Goal: Task Accomplishment & Management: Manage account settings

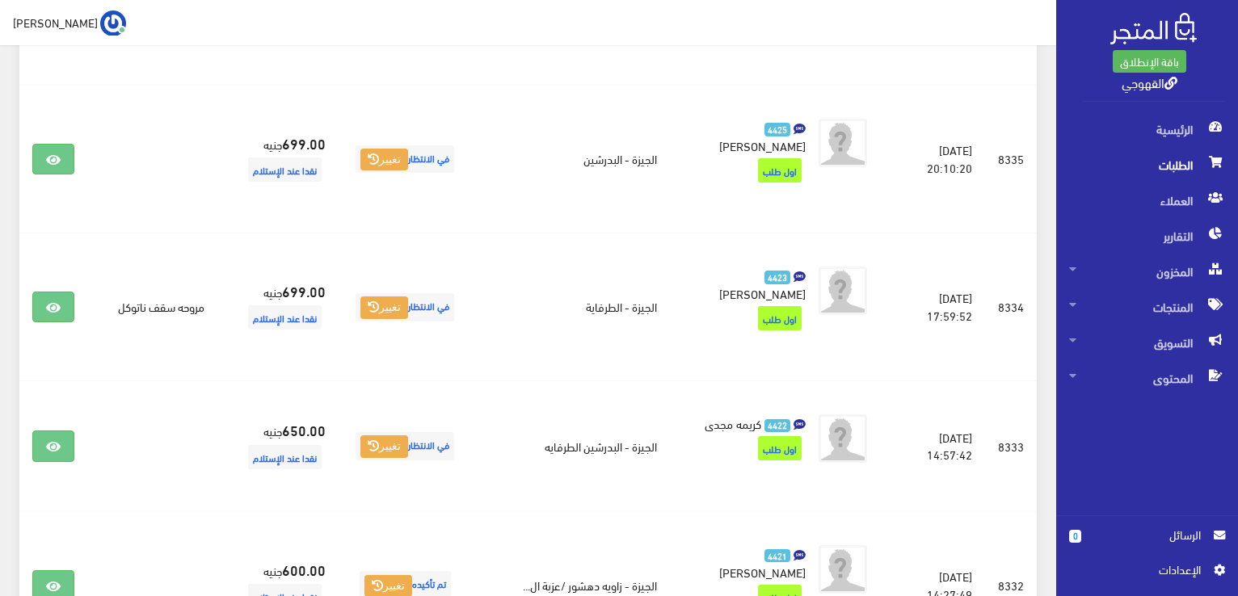
scroll to position [452, 0]
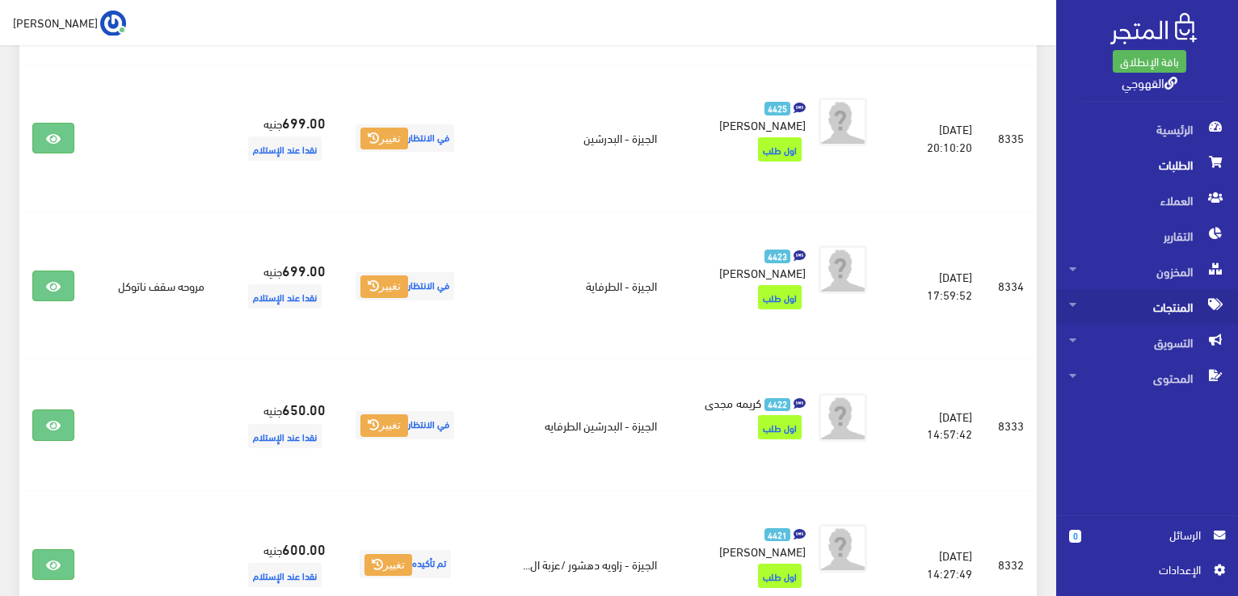
click at [1167, 306] on span "المنتجات" at bounding box center [1147, 307] width 156 height 36
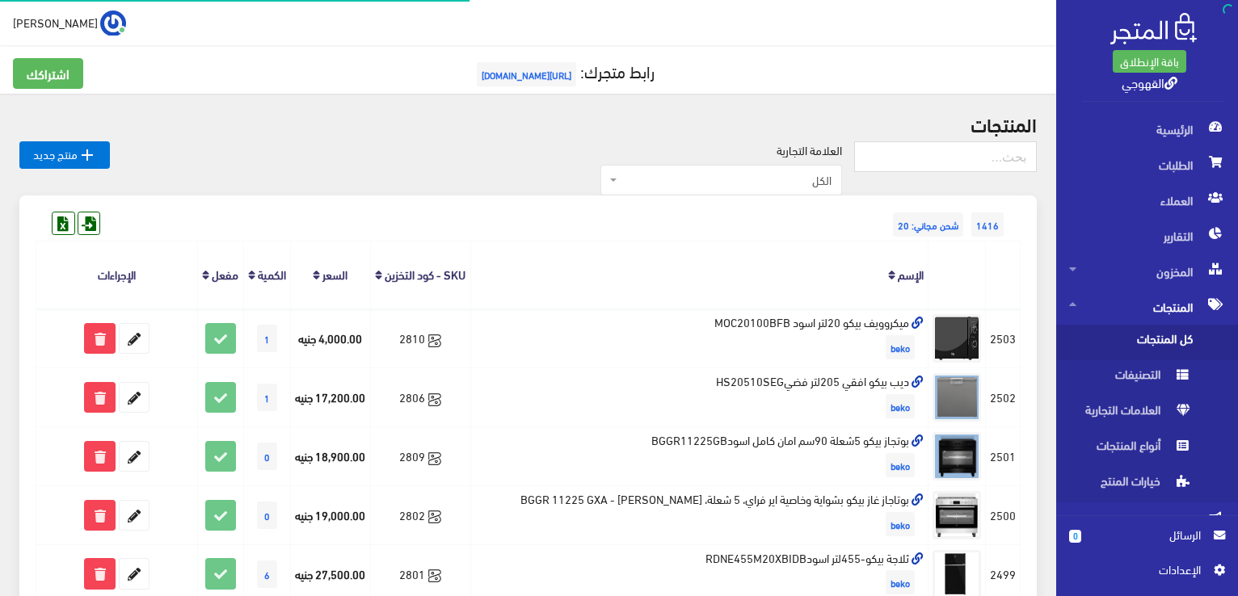
click at [1161, 338] on span "كل المنتجات" at bounding box center [1130, 343] width 123 height 36
click at [810, 247] on th "الإسم" at bounding box center [699, 275] width 458 height 67
click at [487, 267] on th "الإسم" at bounding box center [699, 275] width 458 height 67
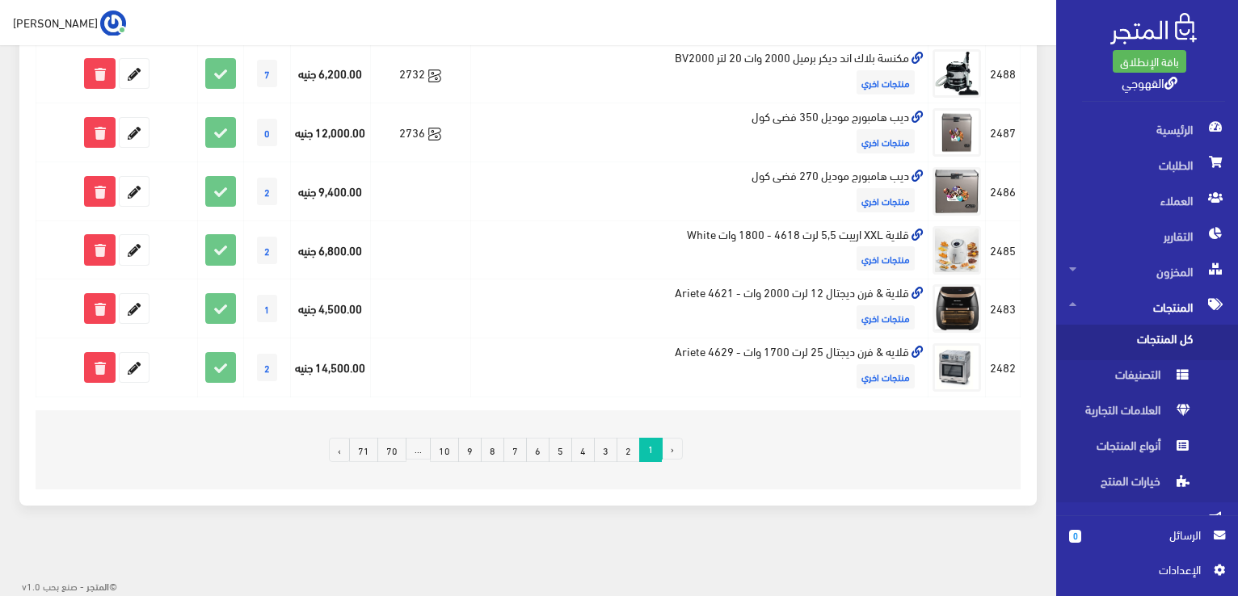
scroll to position [1120, 0]
click at [452, 454] on link "10" at bounding box center [444, 450] width 29 height 24
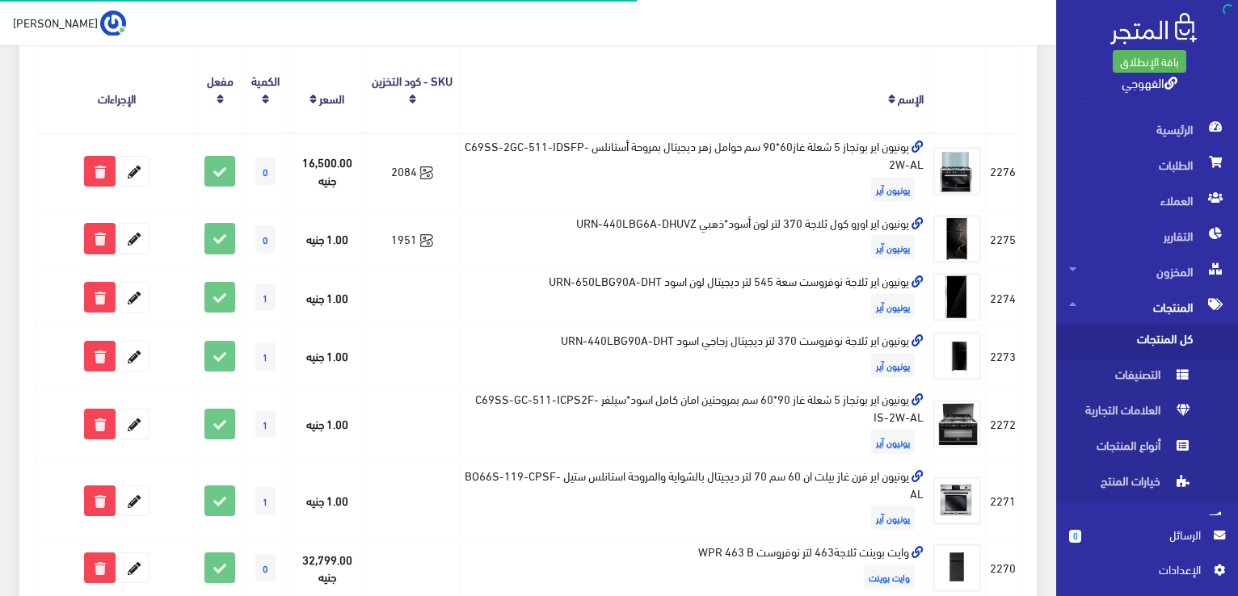
scroll to position [162, 0]
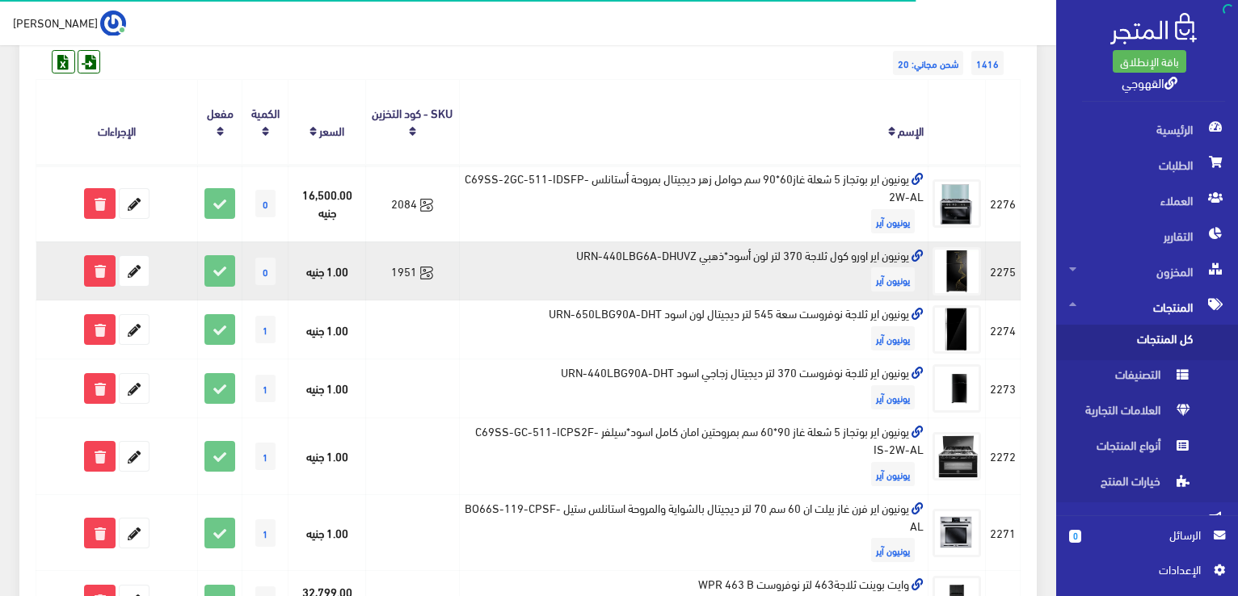
click at [612, 254] on td "يونيون اير اورو كول ثلاجة 370 لتر لون أسود*ذهبي URN-440LBG6A-DHUVZ يونيون آير" at bounding box center [693, 271] width 469 height 59
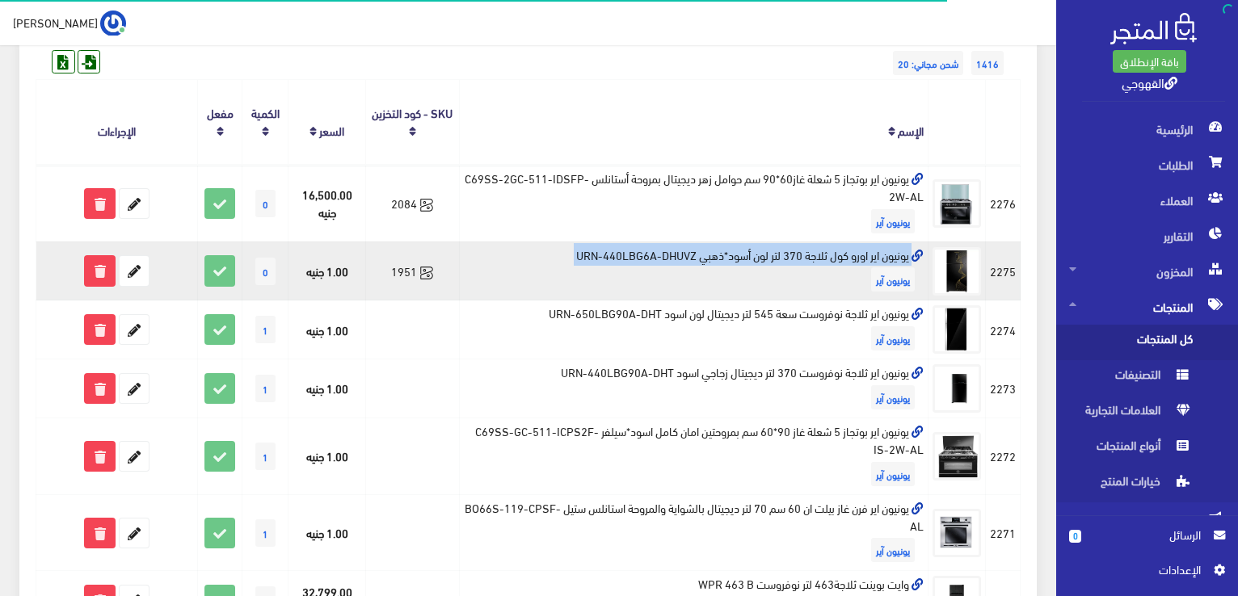
click at [612, 254] on td "يونيون اير اورو كول ثلاجة 370 لتر لون أسود*ذهبي URN-440LBG6A-DHUVZ يونيون آير" at bounding box center [693, 271] width 469 height 59
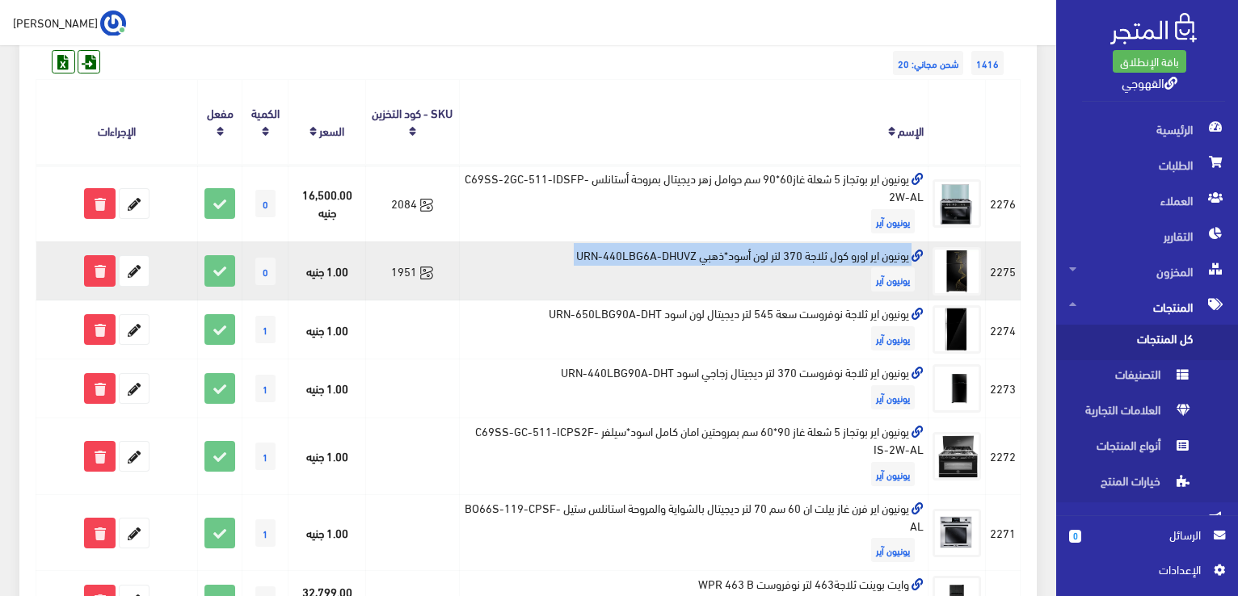
copy td "يونيون اير اورو كول ثلاجة 370 لتر لون أسود*ذهبي URN-440LBG6A-DHUVZ"
click at [144, 273] on icon at bounding box center [134, 270] width 29 height 29
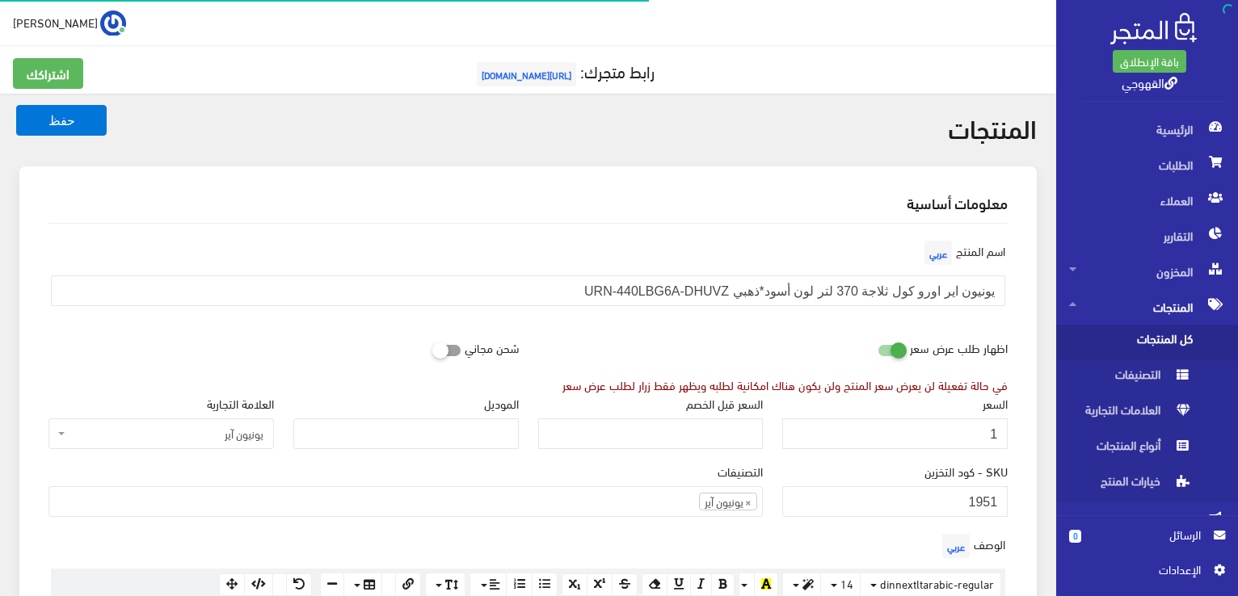
scroll to position [423, 0]
click at [941, 440] on input "1" at bounding box center [894, 433] width 225 height 31
type input "17999"
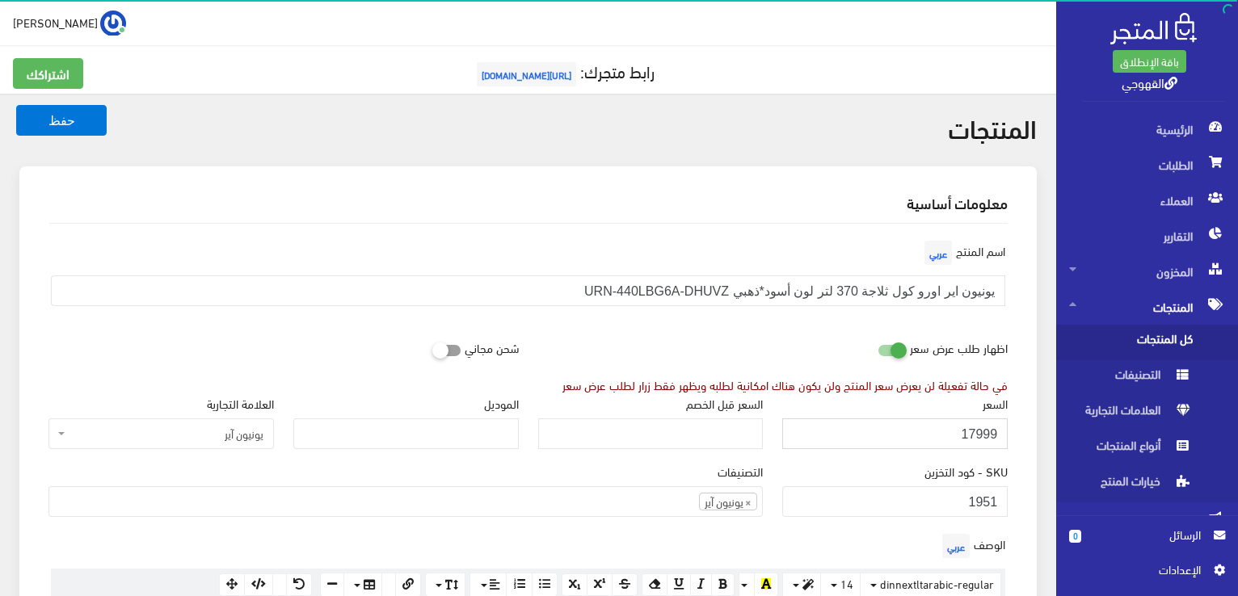
click at [16, 105] on button "حفظ" at bounding box center [61, 120] width 90 height 31
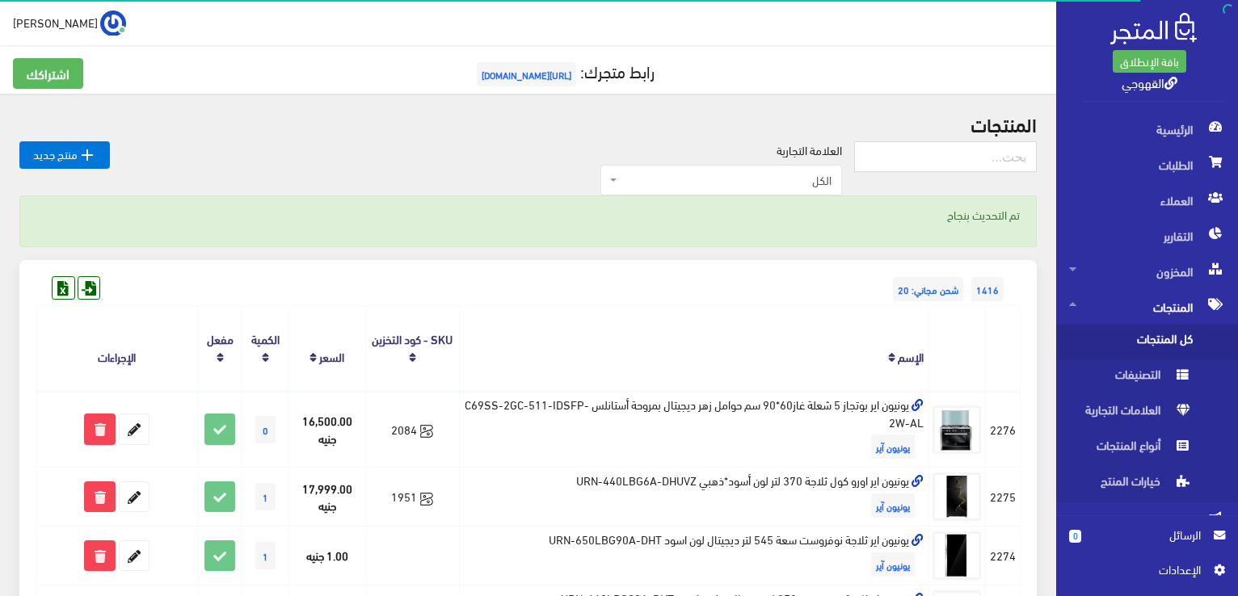
scroll to position [32, 0]
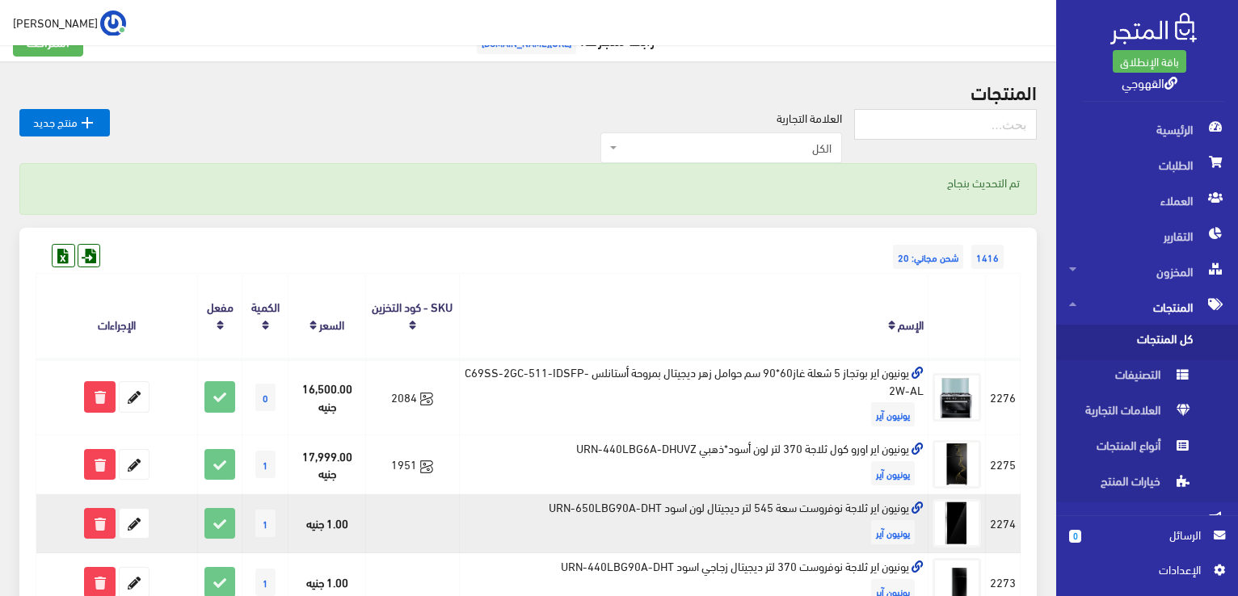
click at [869, 505] on td "يونيون اير ثلاجة نوفروست سعة 545 لتر ديجيتال لون اسود URN-650LBG90A-DHT يونيون …" at bounding box center [693, 523] width 469 height 59
copy td "يونيون اير ثلاجة نوفروست سعة 545 لتر ديجيتال لون اسود URN-650LBG90A-DHT"
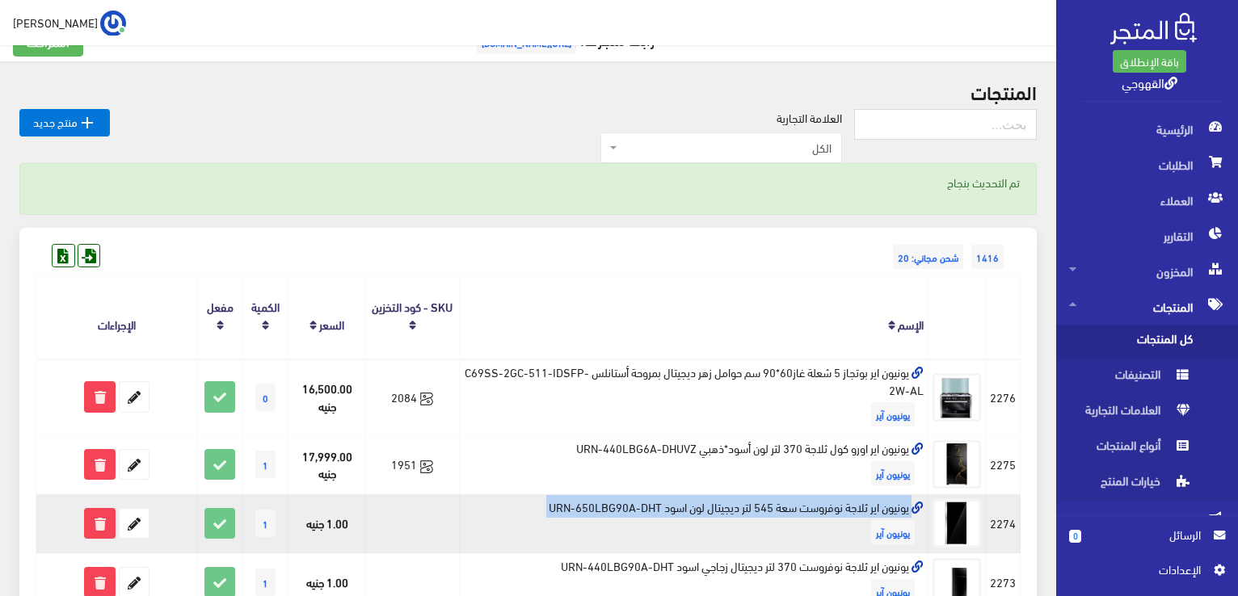
copy td "يونيون اير ثلاجة نوفروست سعة 545 لتر ديجيتال لون اسود URN-650LBG90A-DHT"
click at [141, 527] on icon at bounding box center [134, 523] width 29 height 29
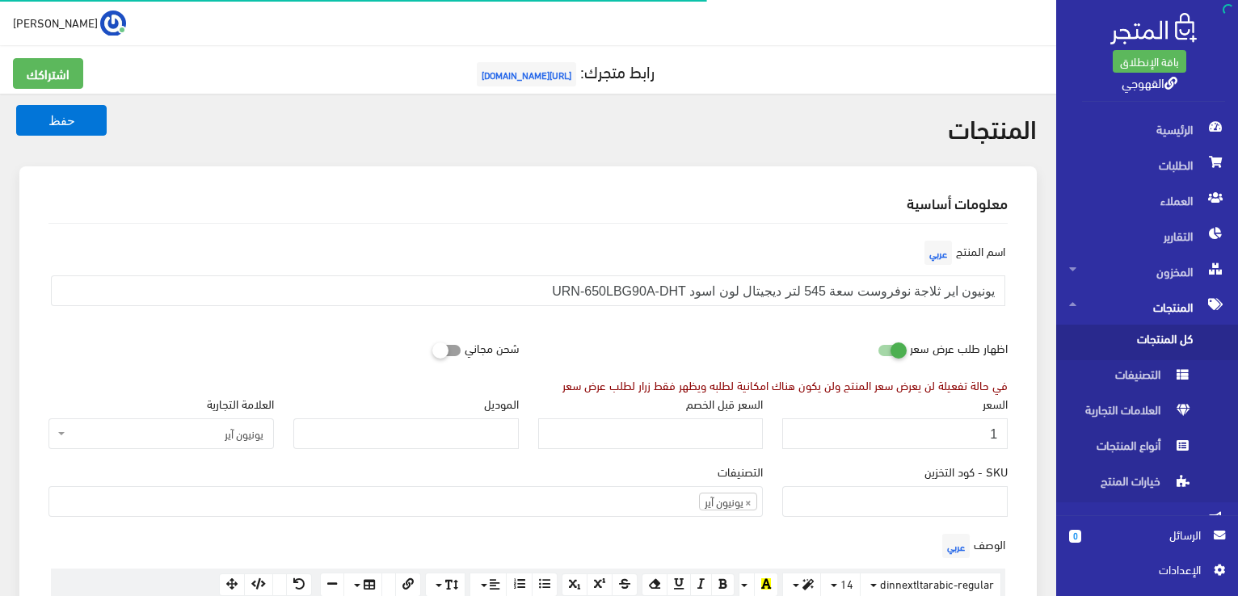
scroll to position [423, 0]
click at [965, 444] on input "1" at bounding box center [894, 433] width 225 height 31
type input "35700"
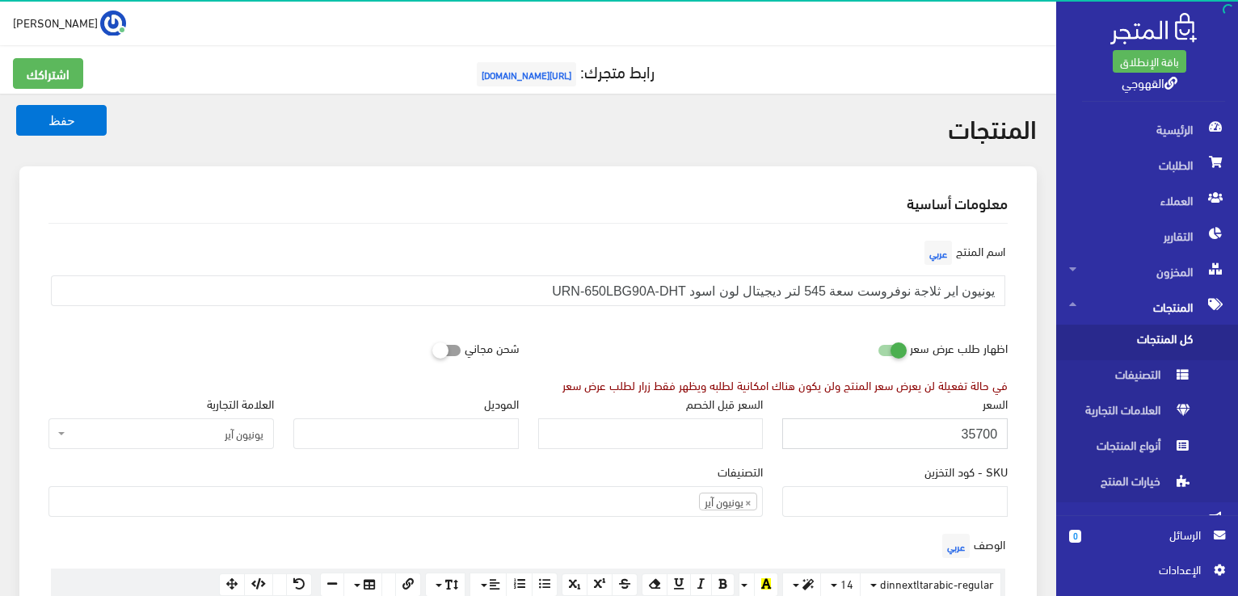
click at [16, 105] on button "حفظ" at bounding box center [61, 120] width 90 height 31
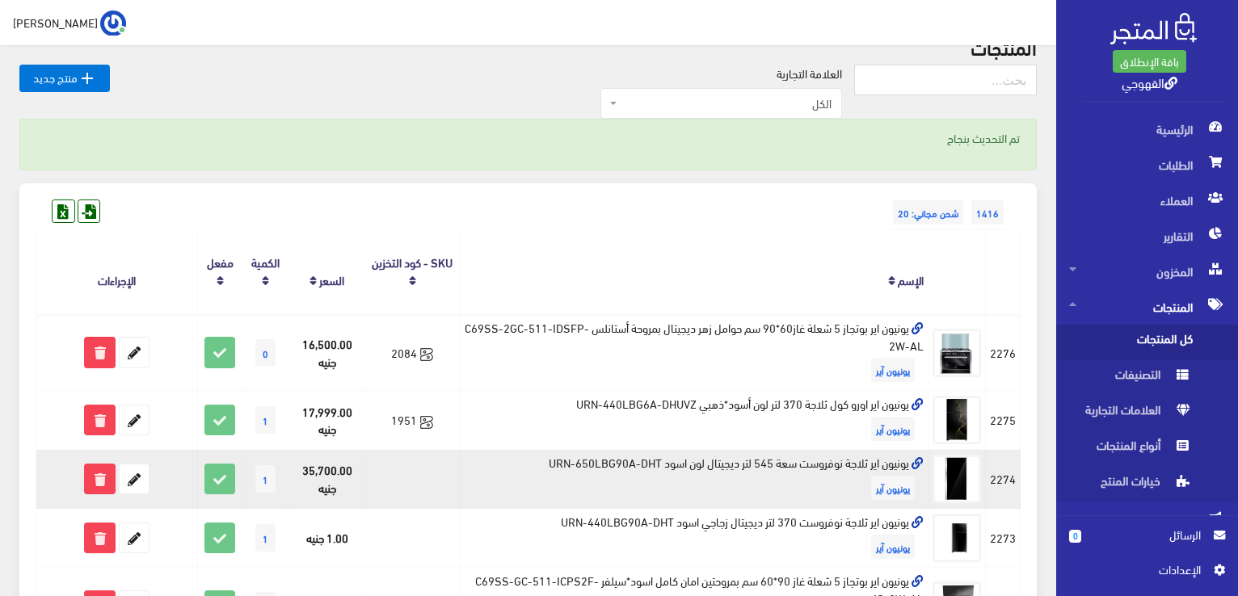
scroll to position [291, 0]
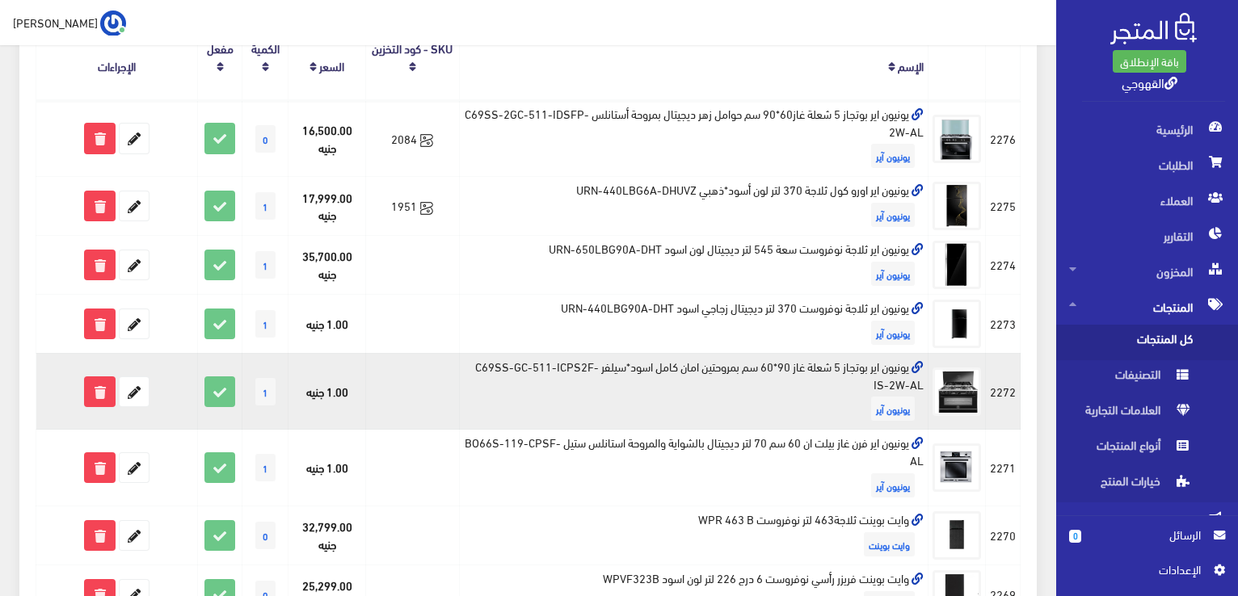
click at [654, 371] on td "يونيون اير بوتجاز 5 شعلة غاز 90*60 سم بمروحتين امان كامل اسود*سيلفر C69SS-GC-51…" at bounding box center [693, 391] width 469 height 77
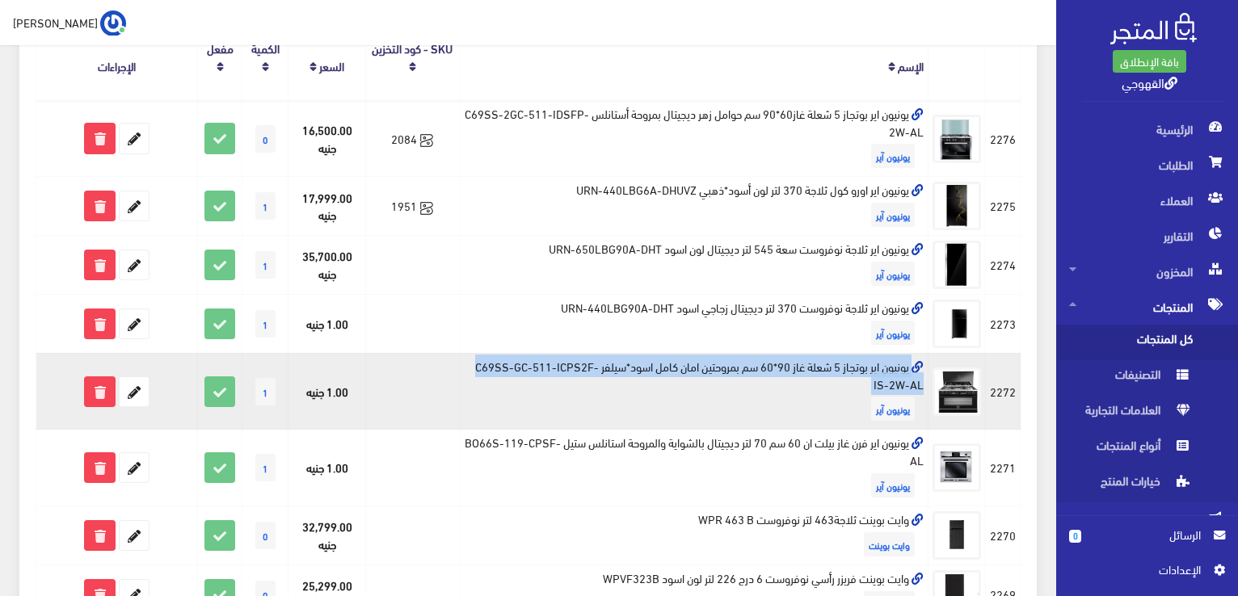
click at [654, 371] on td "يونيون اير بوتجاز 5 شعلة غاز 90*60 سم بمروحتين امان كامل اسود*سيلفر C69SS-GC-51…" at bounding box center [693, 391] width 469 height 77
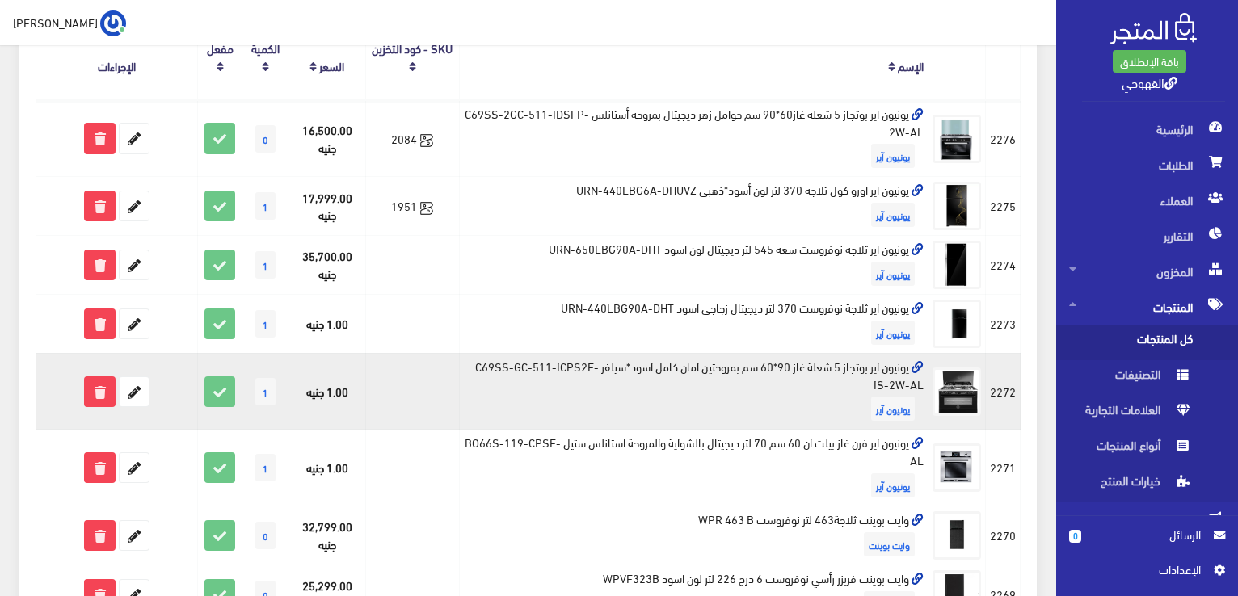
click at [654, 371] on td "يونيون اير بوتجاز 5 شعلة غاز 90*60 سم بمروحتين امان كامل اسود*سيلفر C69SS-GC-51…" at bounding box center [693, 391] width 469 height 77
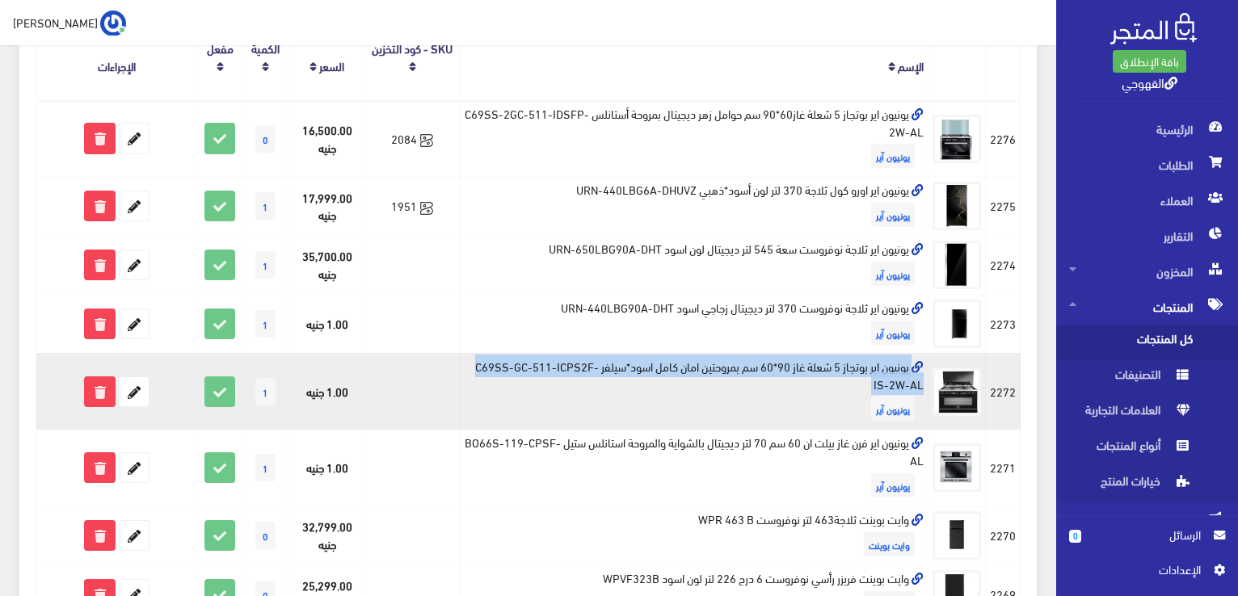
click at [654, 371] on td "يونيون اير بوتجاز 5 شعلة غاز 90*60 سم بمروحتين امان كامل اسود*سيلفر C69SS-GC-51…" at bounding box center [693, 391] width 469 height 77
copy td "يونيون اير بوتجاز 5 شعلة غاز 90*60 سم بمروحتين امان كامل اسود*سيلفر C69SS-GC-51…"
click at [145, 387] on icon at bounding box center [134, 391] width 29 height 29
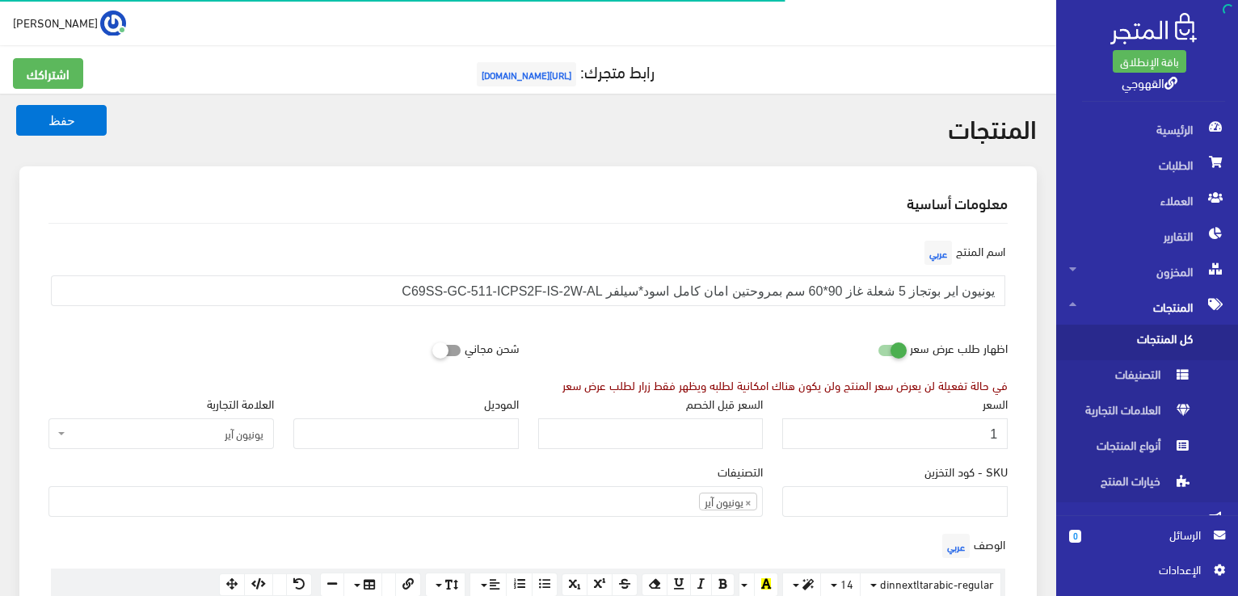
scroll to position [423, 0]
click at [958, 427] on input "1" at bounding box center [894, 433] width 225 height 31
type input "16599"
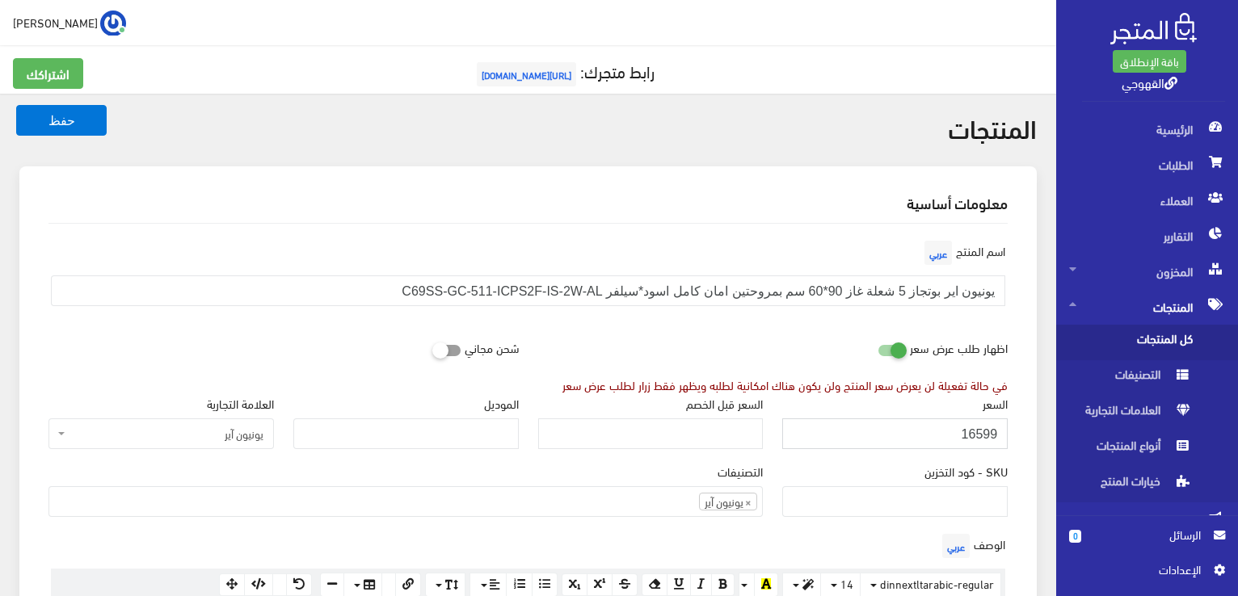
click at [16, 105] on button "حفظ" at bounding box center [61, 120] width 90 height 31
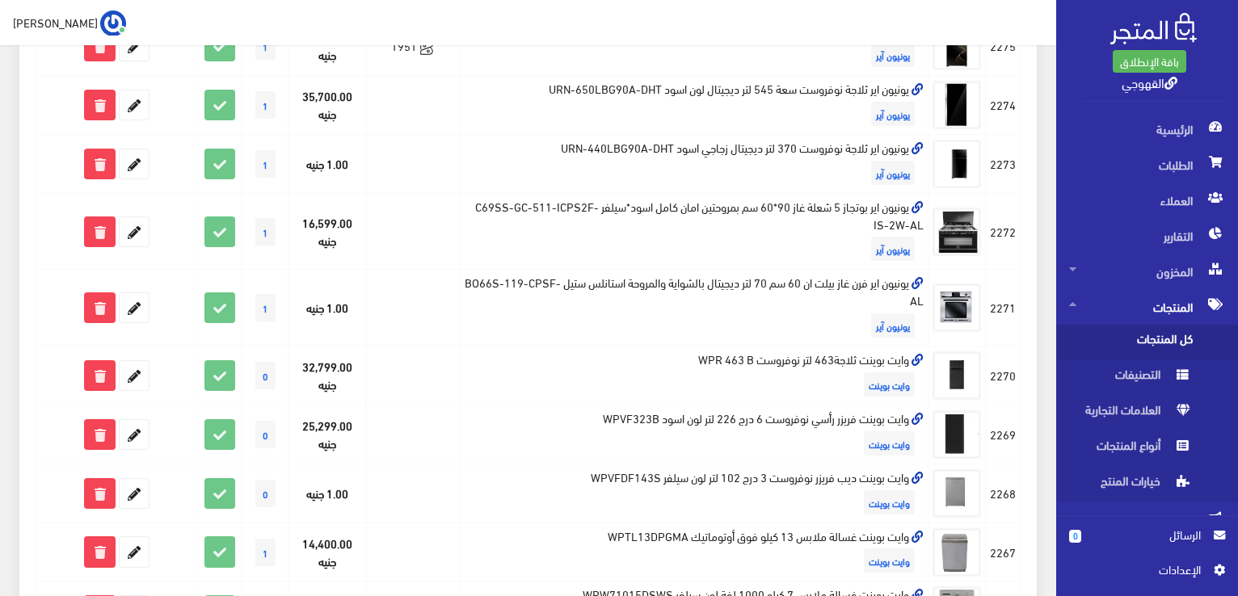
scroll to position [452, 0]
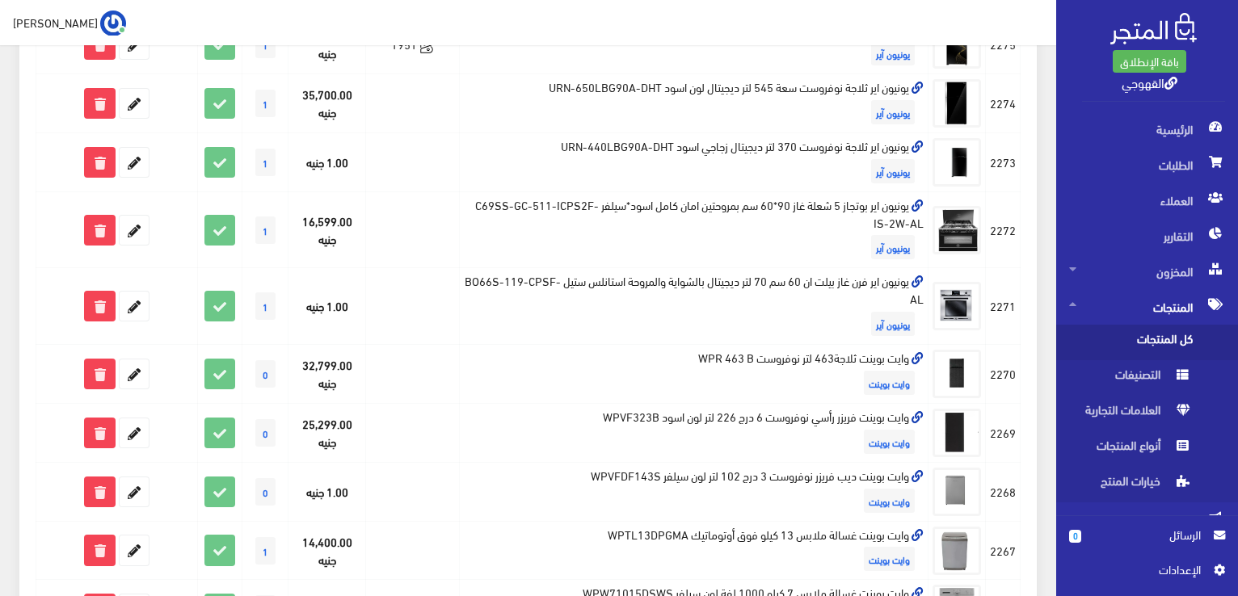
click at [685, 290] on td "يونيون اير فرن غاز بيلت ان 60 سم 70 لتر ديجيتال بالشواية والمروحة استانلس ستيل …" at bounding box center [693, 306] width 469 height 77
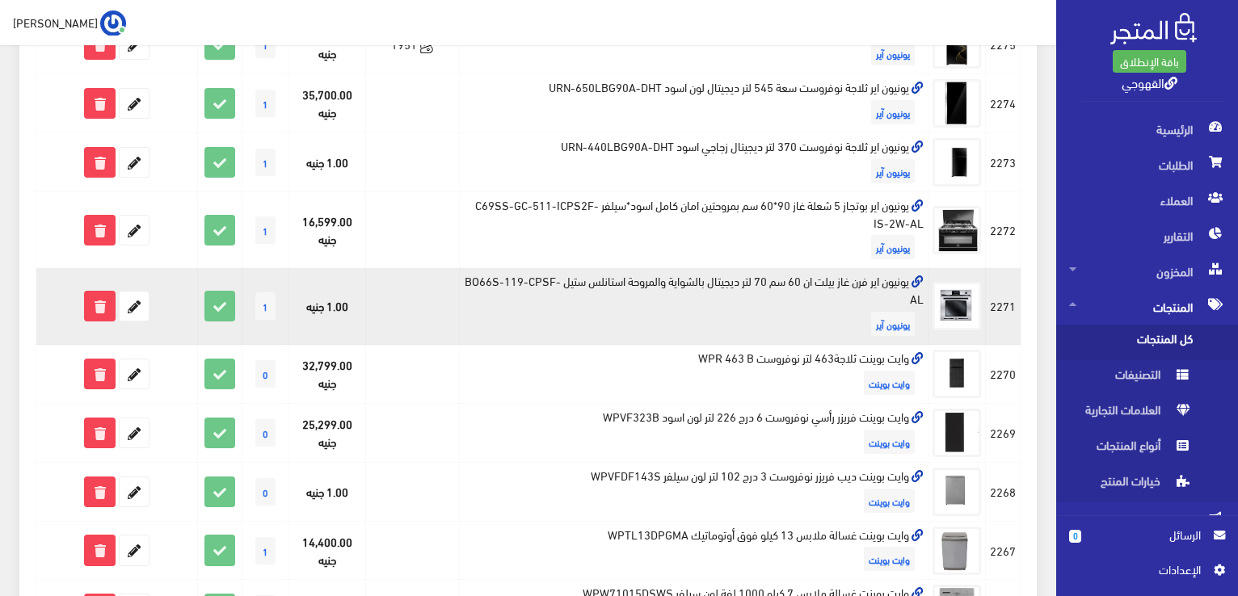
click at [685, 290] on td "يونيون اير فرن غاز بيلت ان 60 سم 70 لتر ديجيتال بالشواية والمروحة استانلس ستيل …" at bounding box center [693, 306] width 469 height 77
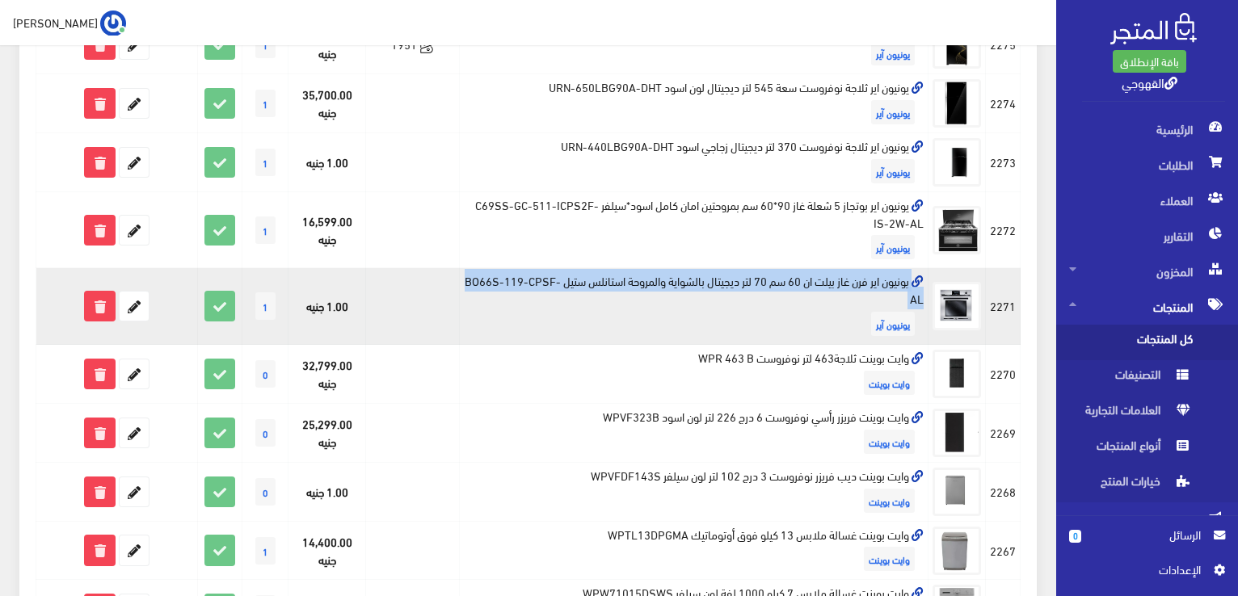
click at [685, 290] on td "يونيون اير فرن غاز بيلت ان 60 سم 70 لتر ديجيتال بالشواية والمروحة استانلس ستيل …" at bounding box center [693, 306] width 469 height 77
copy td "يونيون اير فرن غاز بيلت ان 60 سم 70 لتر ديجيتال بالشواية والمروحة استانلس ستيل …"
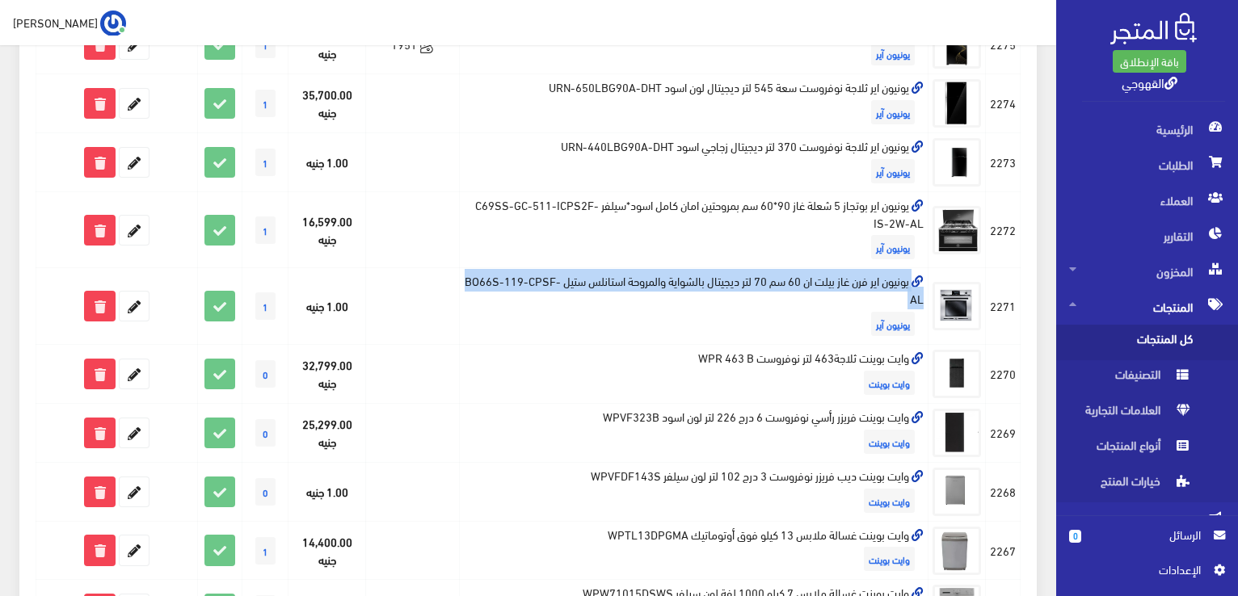
copy td "يونيون اير فرن غاز بيلت ان 60 سم 70 لتر ديجيتال بالشواية والمروحة استانلس ستيل …"
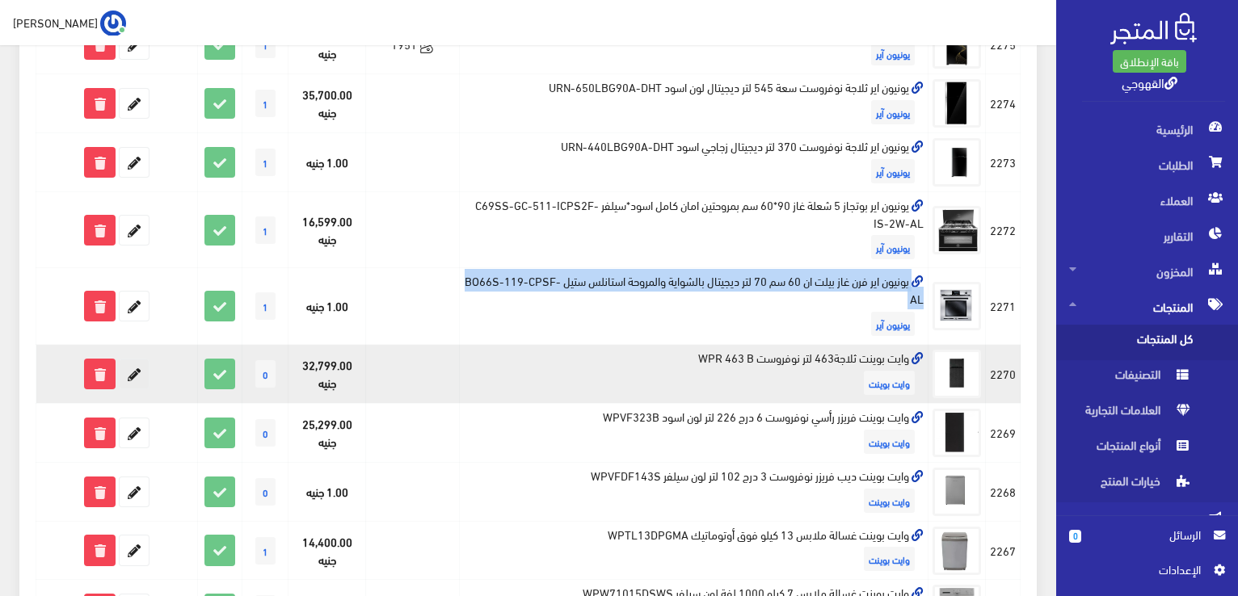
click at [130, 376] on icon at bounding box center [134, 374] width 29 height 29
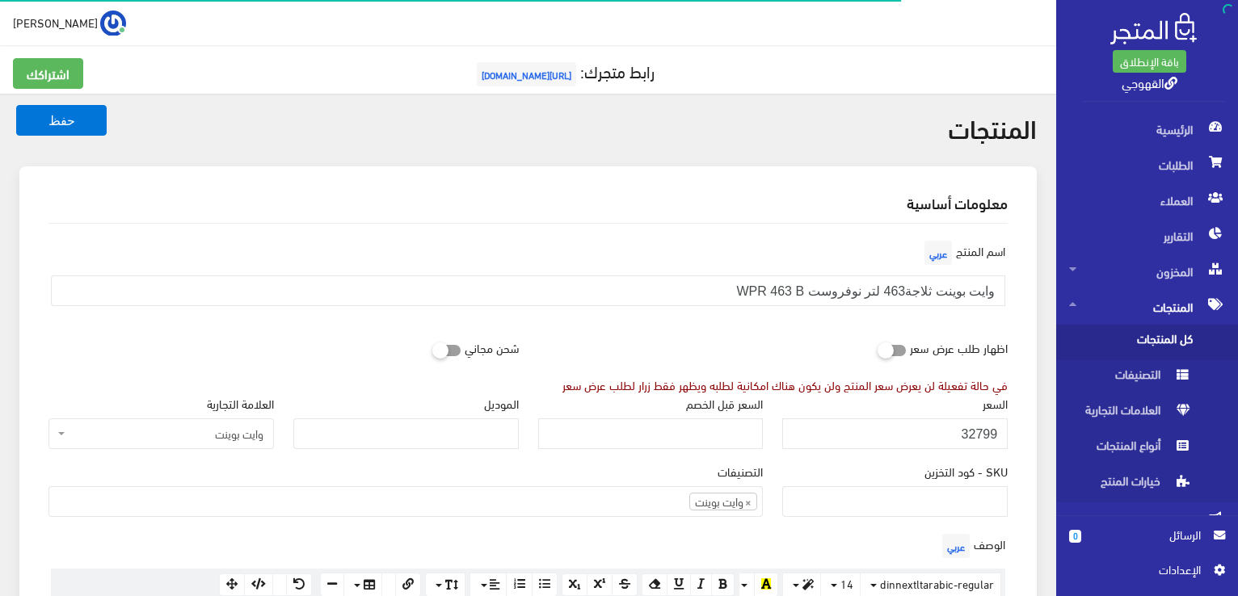
scroll to position [1010, 0]
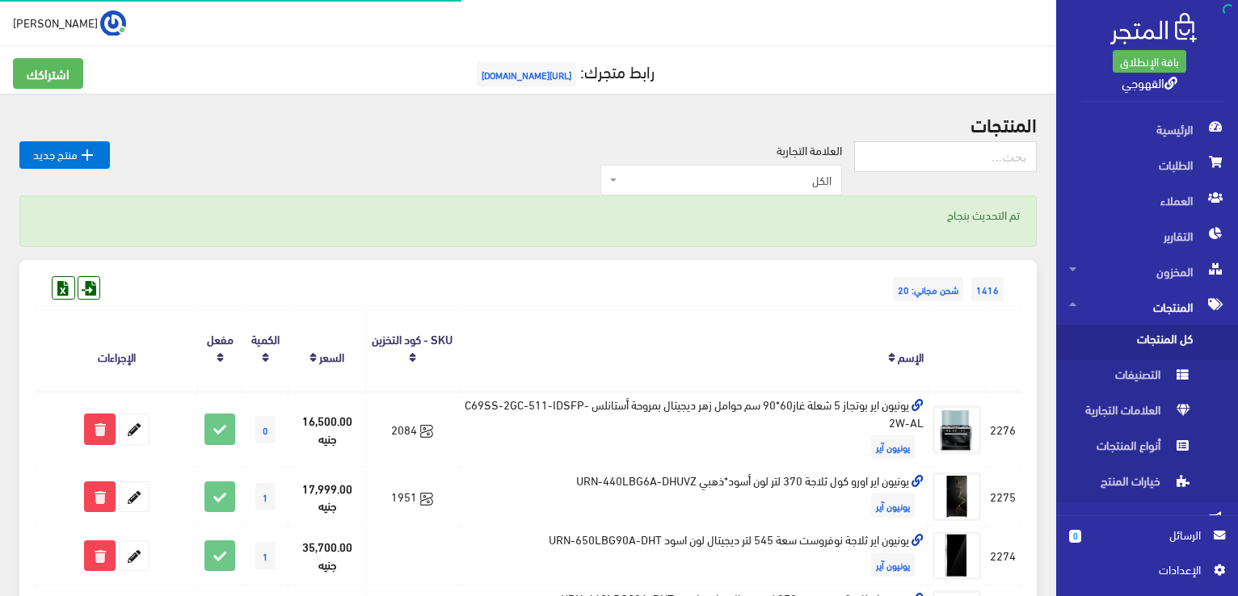
scroll to position [452, 0]
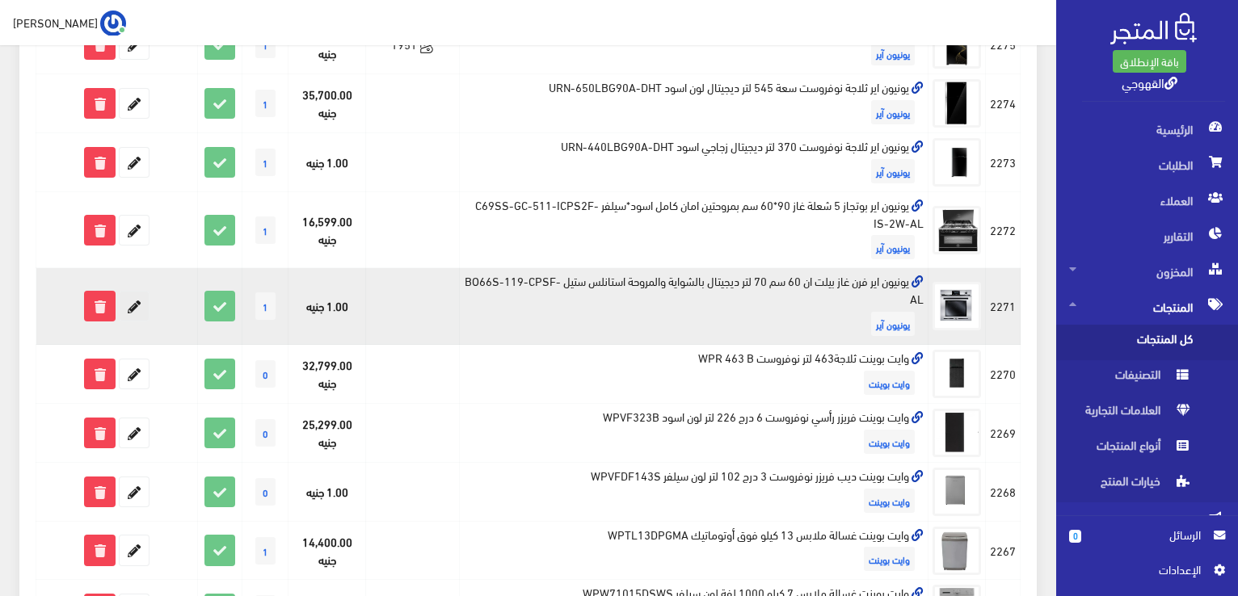
click at [145, 297] on icon at bounding box center [134, 306] width 29 height 29
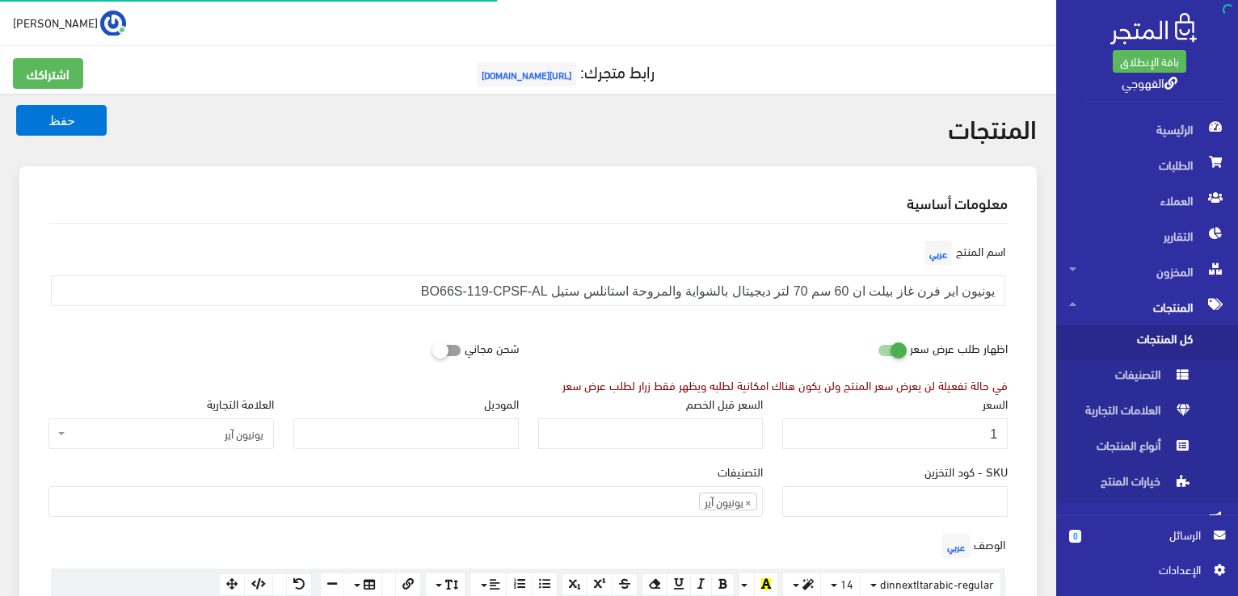
scroll to position [423, 0]
click at [929, 432] on input "1" at bounding box center [894, 433] width 225 height 31
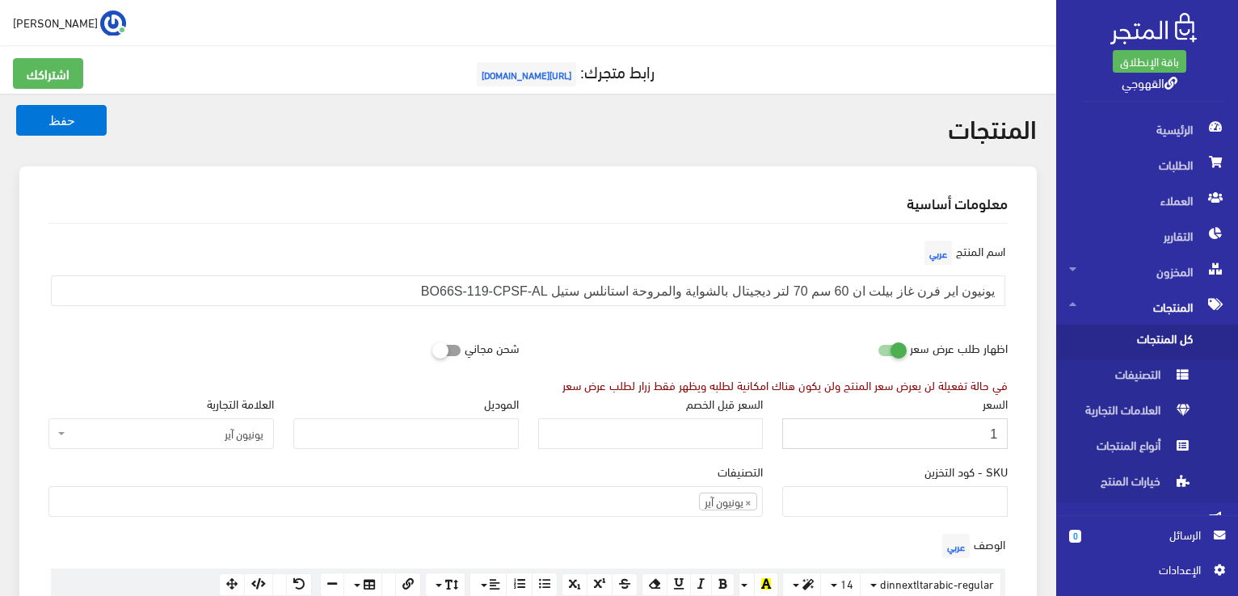
click at [929, 432] on input "1" at bounding box center [894, 433] width 225 height 31
type input "12600"
click at [16, 105] on button "حفظ" at bounding box center [61, 120] width 90 height 31
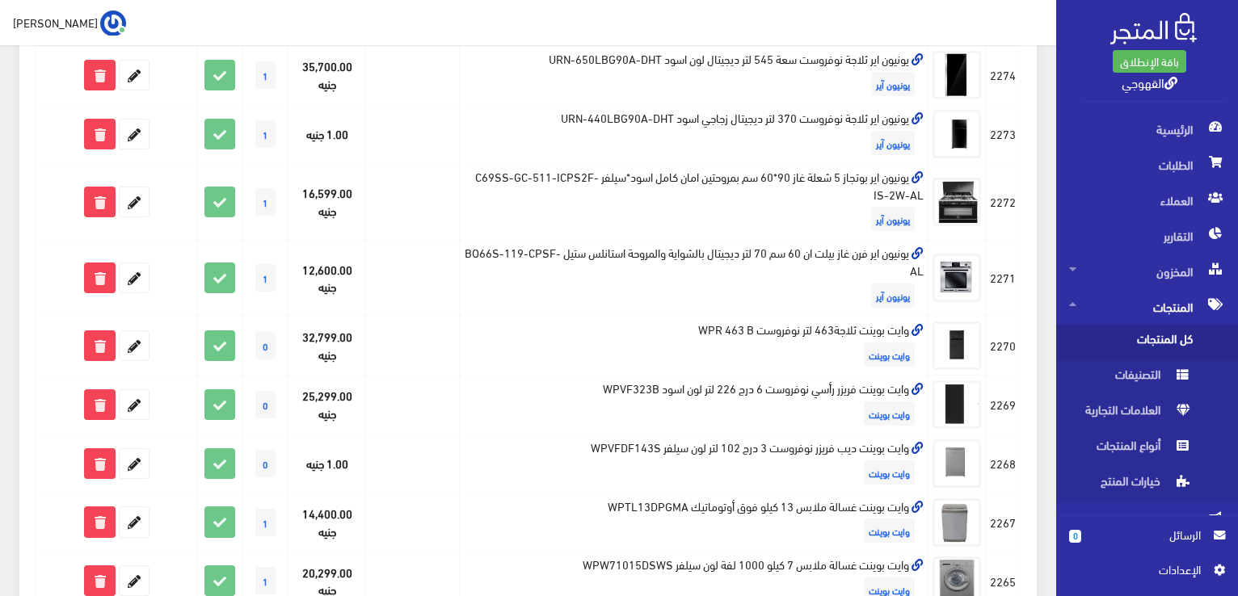
scroll to position [482, 0]
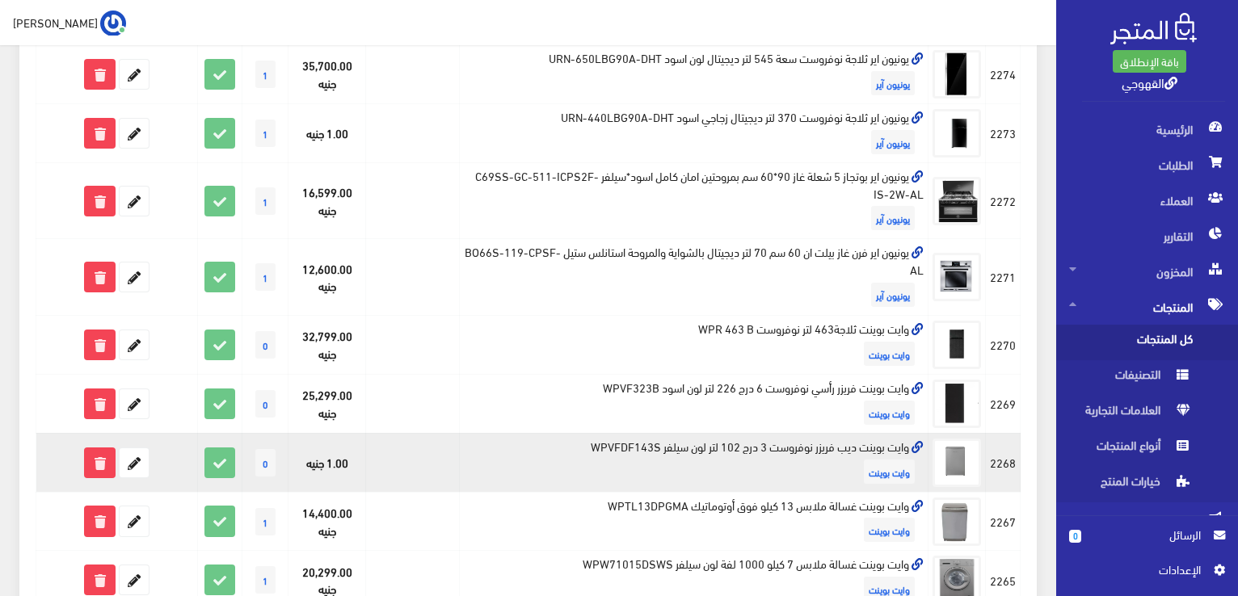
click at [903, 440] on td "وايت بوينت ديب فريزر نوفروست 3 درج 102 لتر لون سيلفر WPVFDF143S وايت بوينت" at bounding box center [693, 462] width 469 height 59
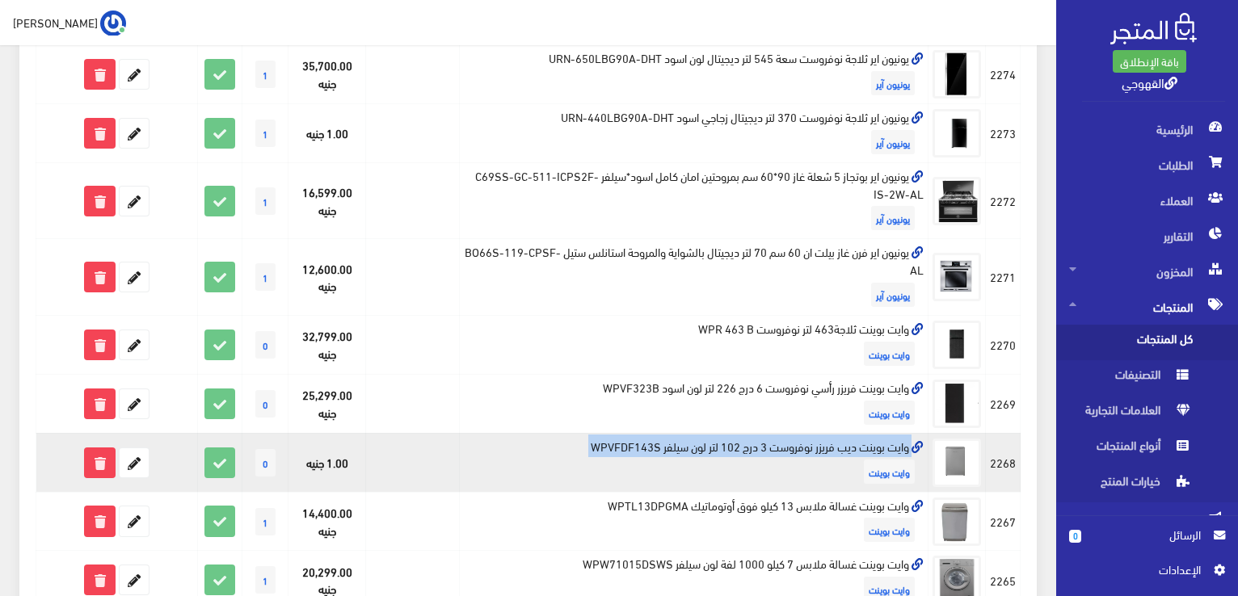
click at [903, 440] on td "وايت بوينت ديب فريزر نوفروست 3 درج 102 لتر لون سيلفر WPVFDF143S وايت بوينت" at bounding box center [693, 462] width 469 height 59
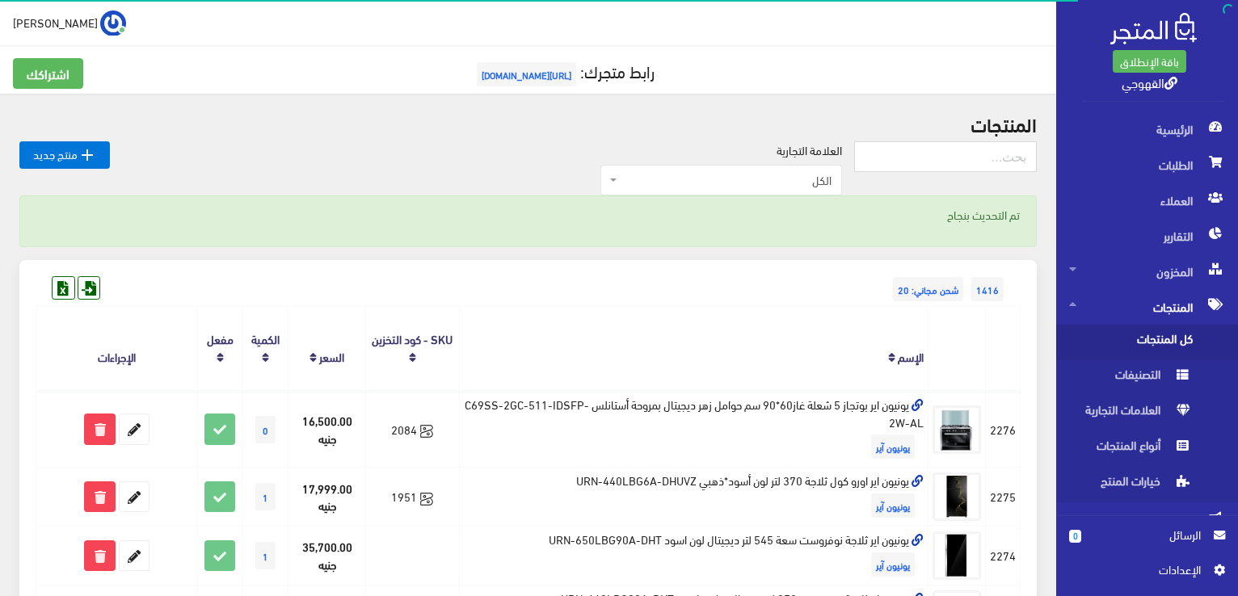
scroll to position [482, 0]
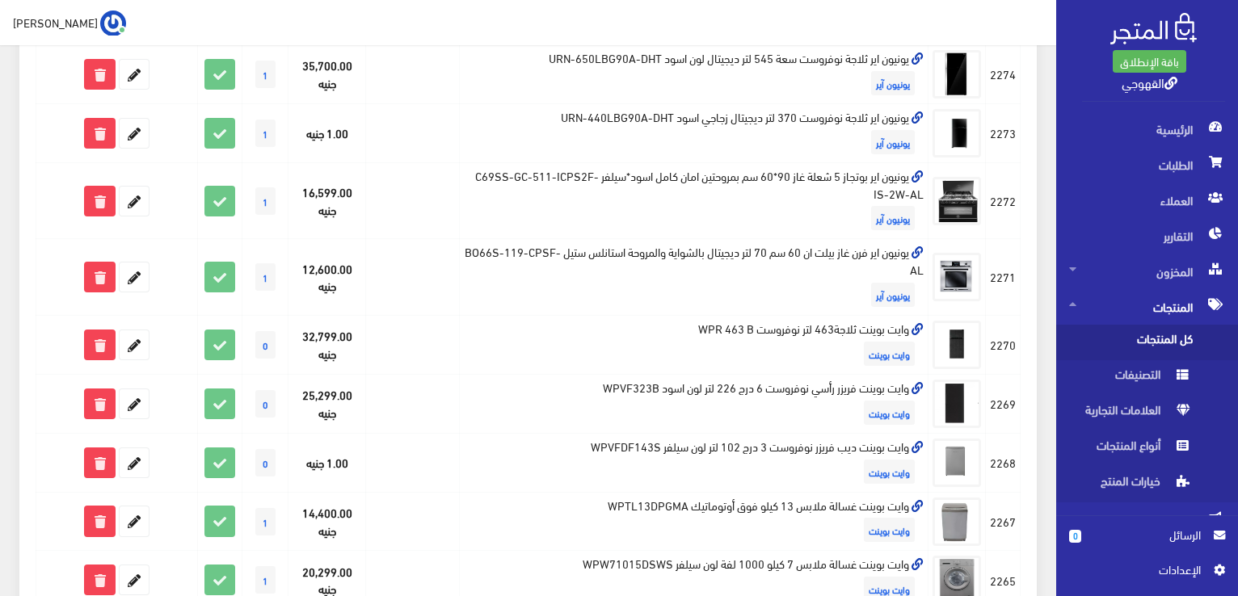
click at [1176, 538] on span "الرسائل" at bounding box center [1147, 535] width 107 height 18
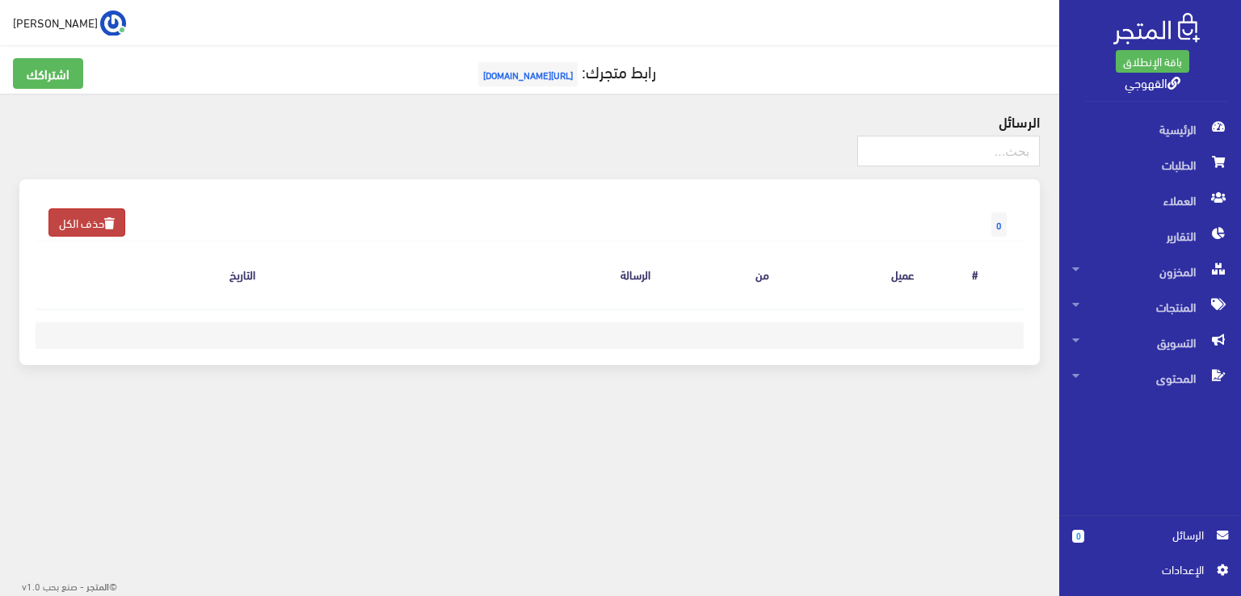
click at [97, 218] on link "حذف الكل" at bounding box center [86, 222] width 77 height 28
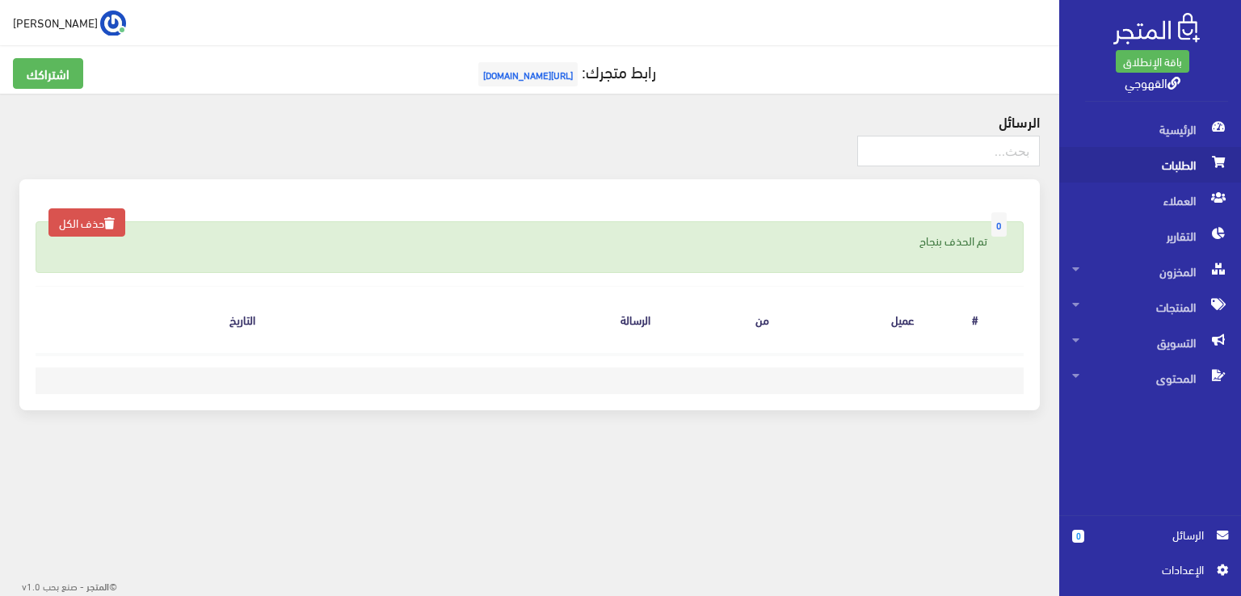
click at [1101, 147] on span "الطلبات" at bounding box center [1150, 165] width 156 height 36
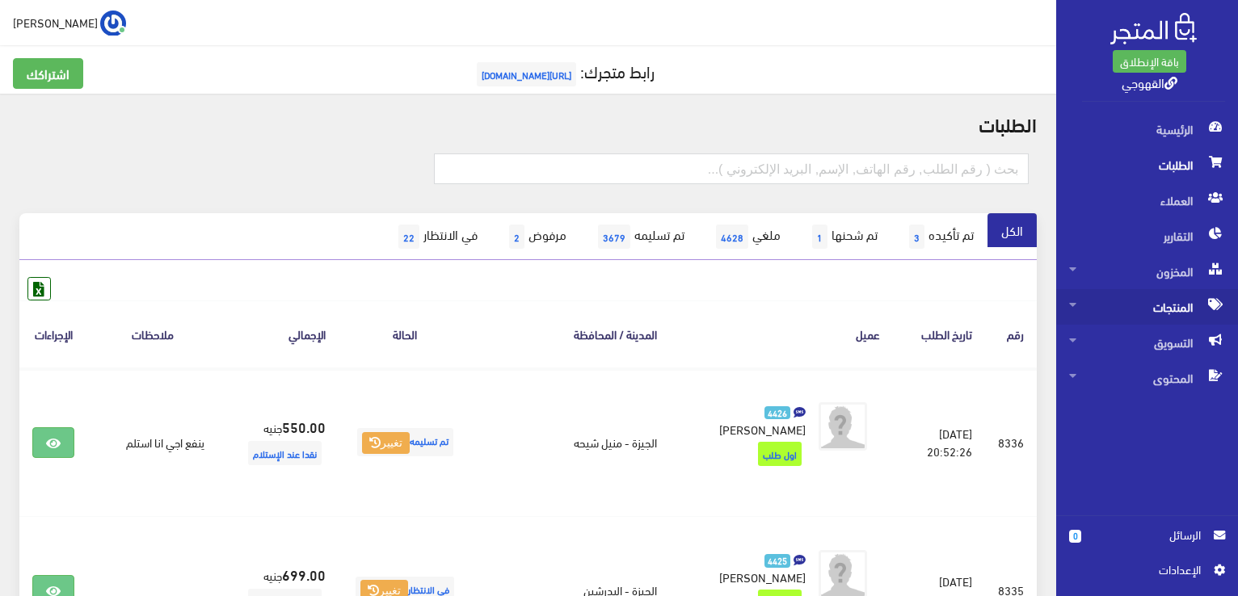
click at [1099, 297] on span "المنتجات" at bounding box center [1147, 307] width 156 height 36
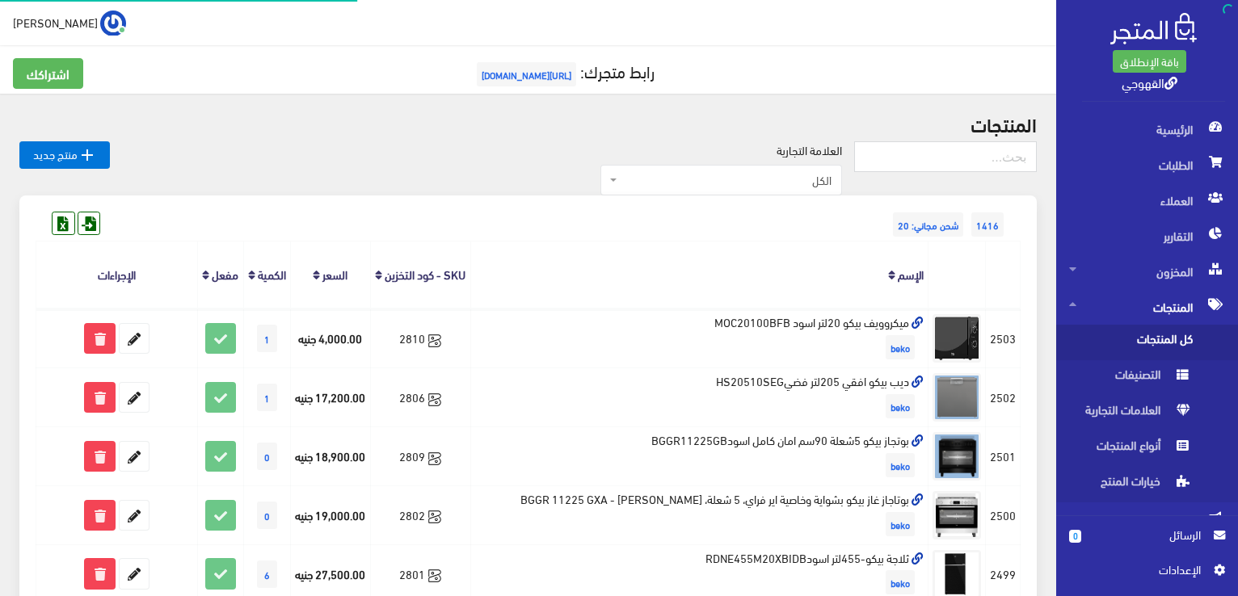
click at [1104, 349] on span "كل المنتجات" at bounding box center [1130, 343] width 123 height 36
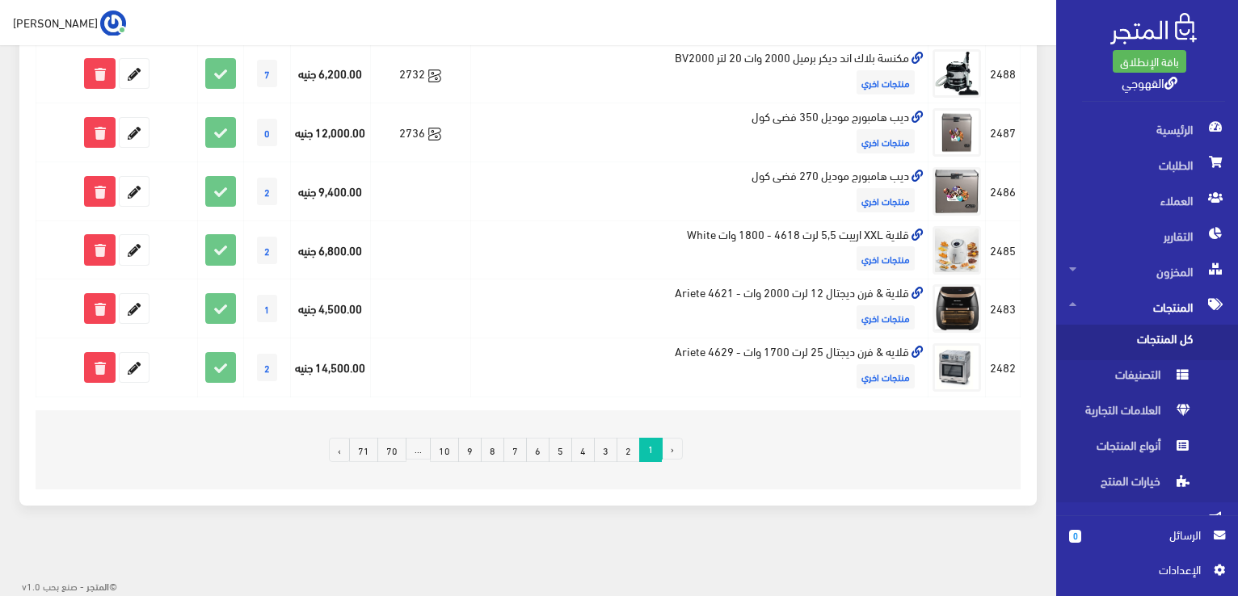
scroll to position [1093, 0]
click at [456, 462] on link "10" at bounding box center [444, 450] width 29 height 24
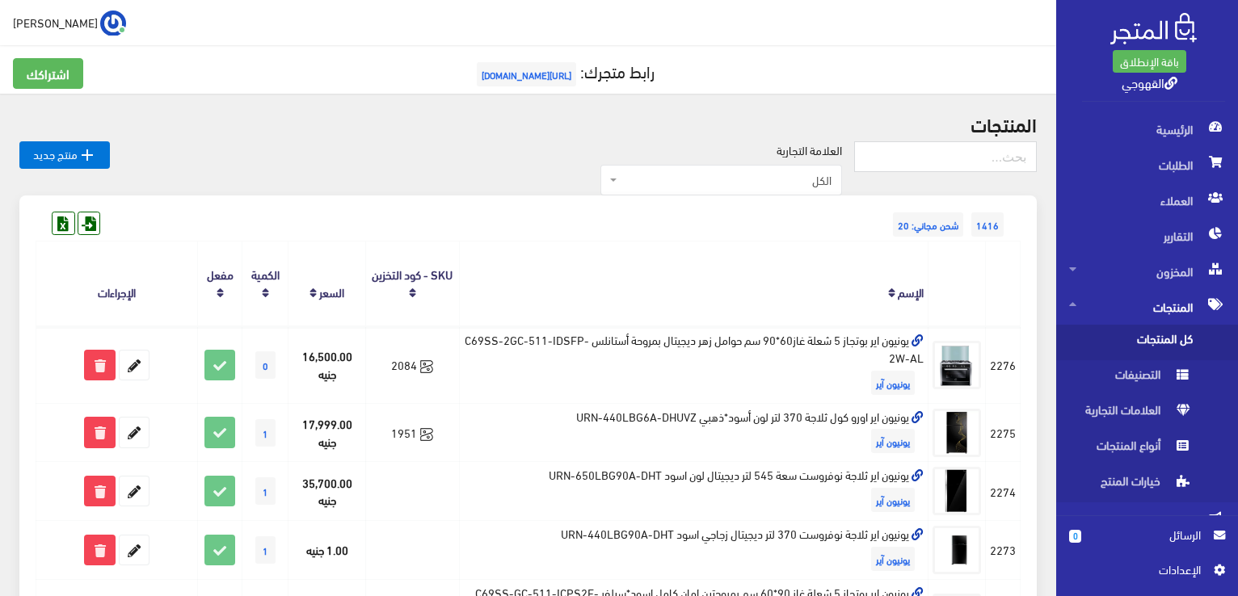
click at [698, 271] on th "الإسم" at bounding box center [693, 284] width 469 height 85
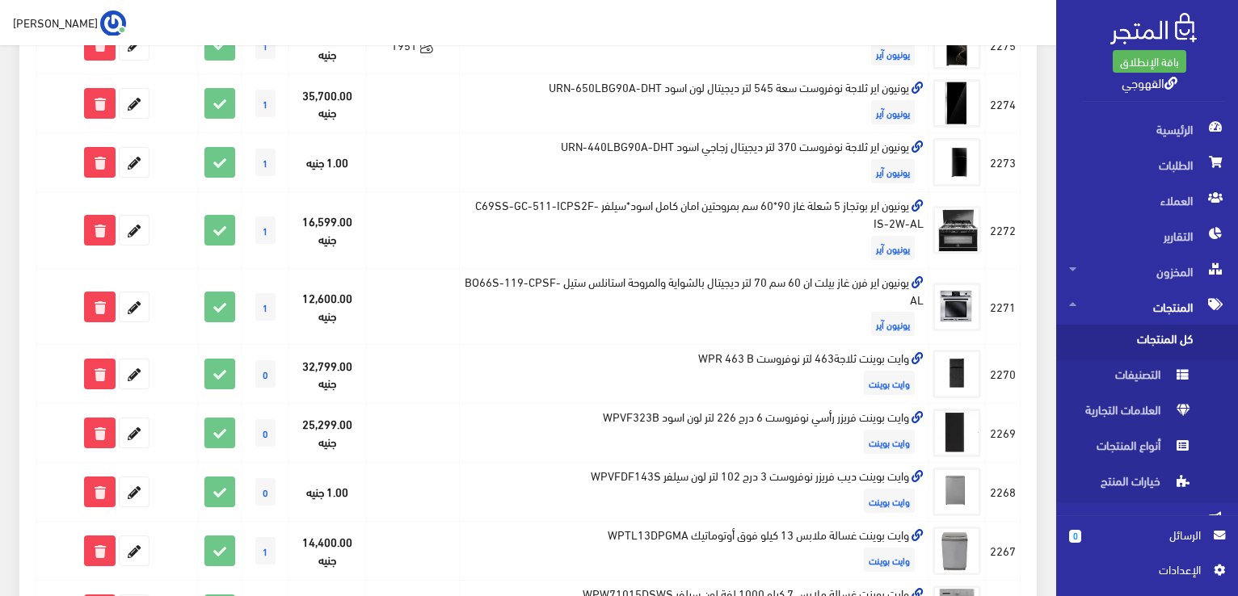
scroll to position [549, 0]
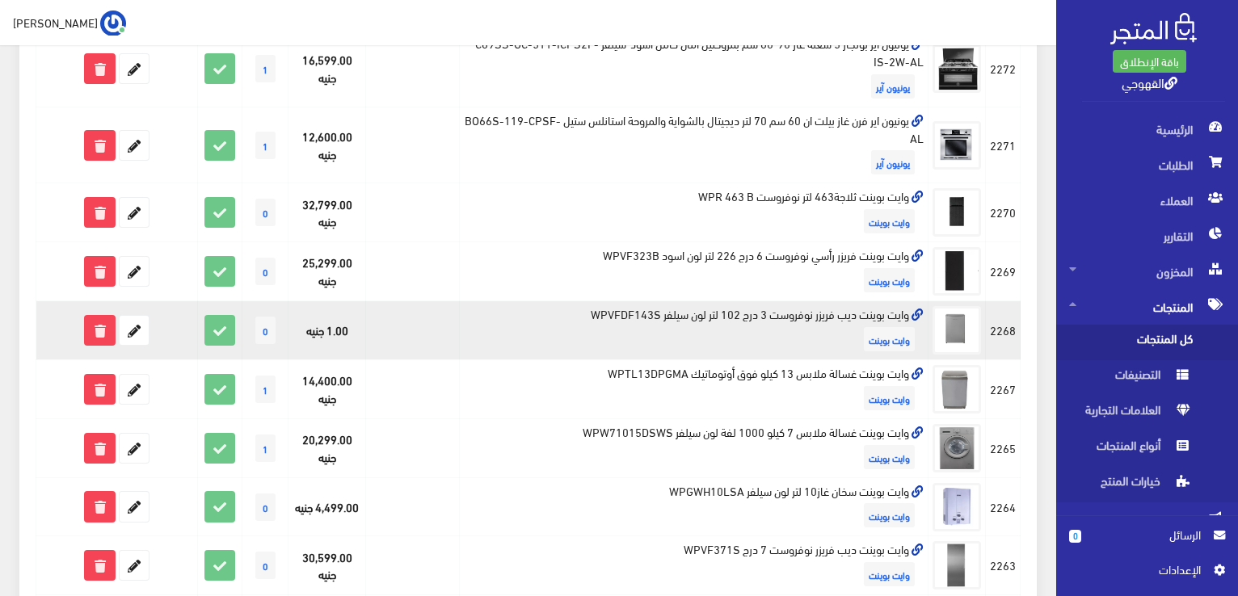
click at [688, 311] on td "وايت بوينت ديب فريزر نوفروست 3 درج 102 لتر لون سيلفر WPVFDF143S وايت بوينت" at bounding box center [693, 330] width 469 height 59
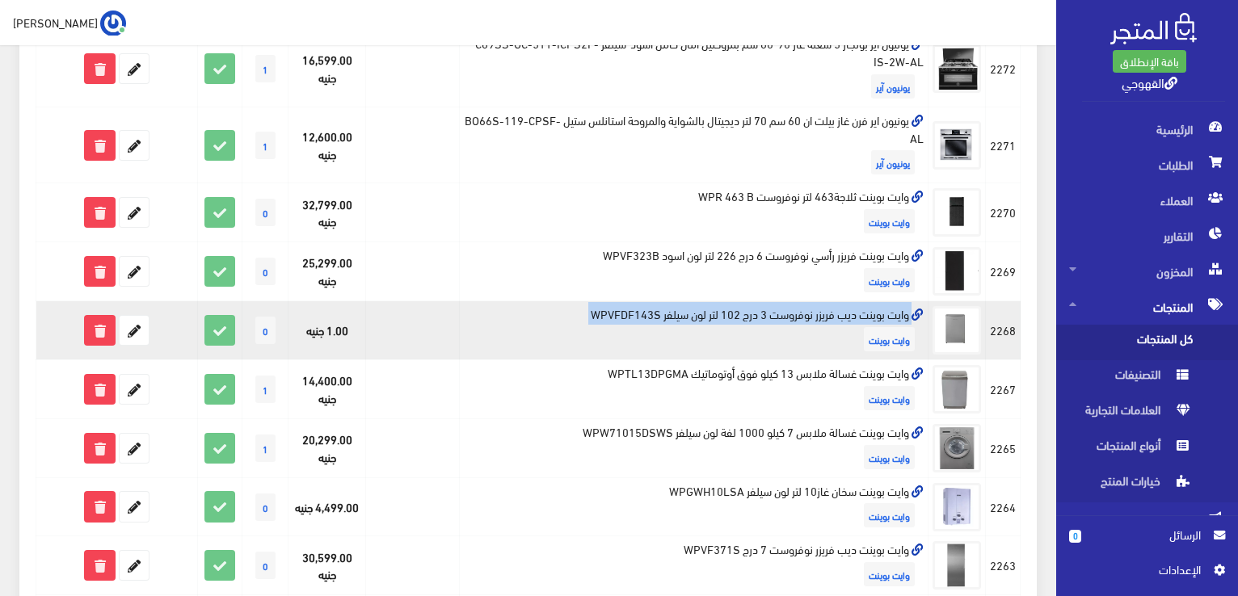
click at [688, 311] on td "وايت بوينت ديب فريزر نوفروست 3 درج 102 لتر لون سيلفر WPVFDF143S وايت بوينت" at bounding box center [693, 330] width 469 height 59
copy td "وايت بوينت ديب فريزر نوفروست 3 درج 102 لتر لون سيلفر WPVFDF143S"
click at [127, 329] on icon at bounding box center [134, 330] width 29 height 29
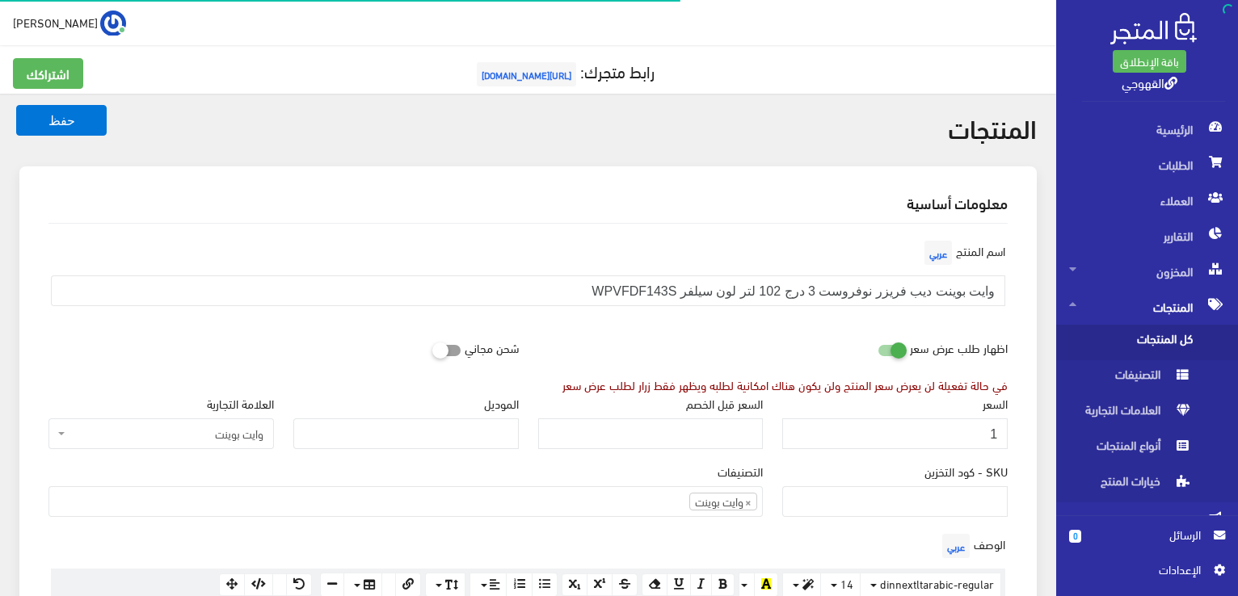
scroll to position [1010, 0]
type input "7500"
click at [16, 105] on button "حفظ" at bounding box center [61, 120] width 90 height 31
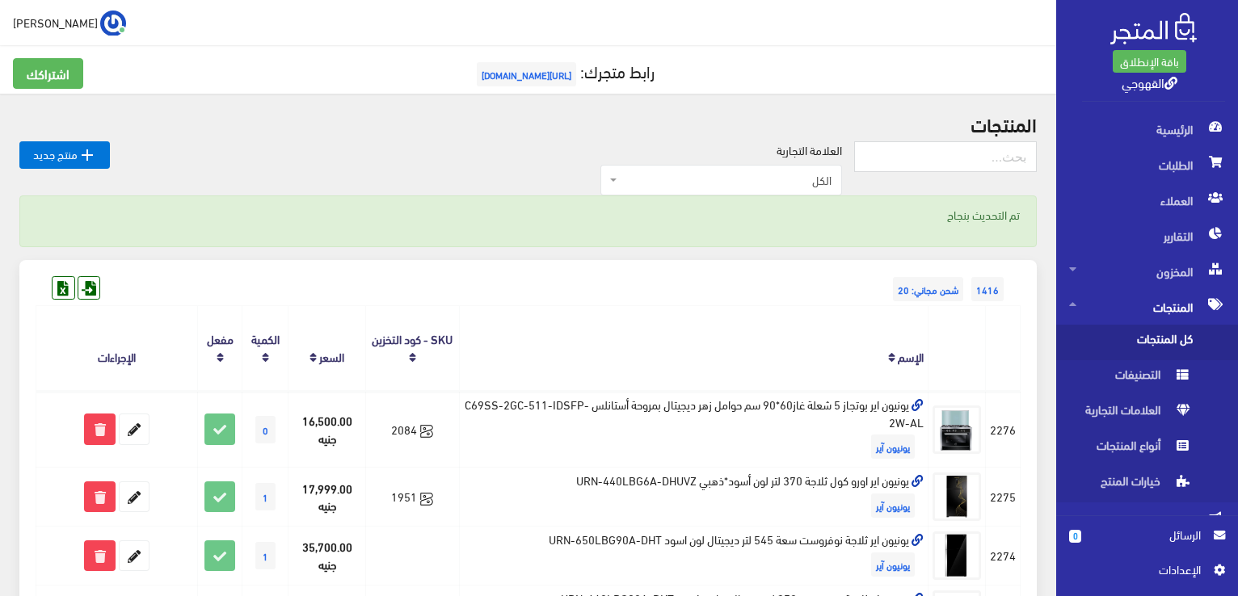
click at [679, 318] on th "الإسم" at bounding box center [693, 348] width 469 height 85
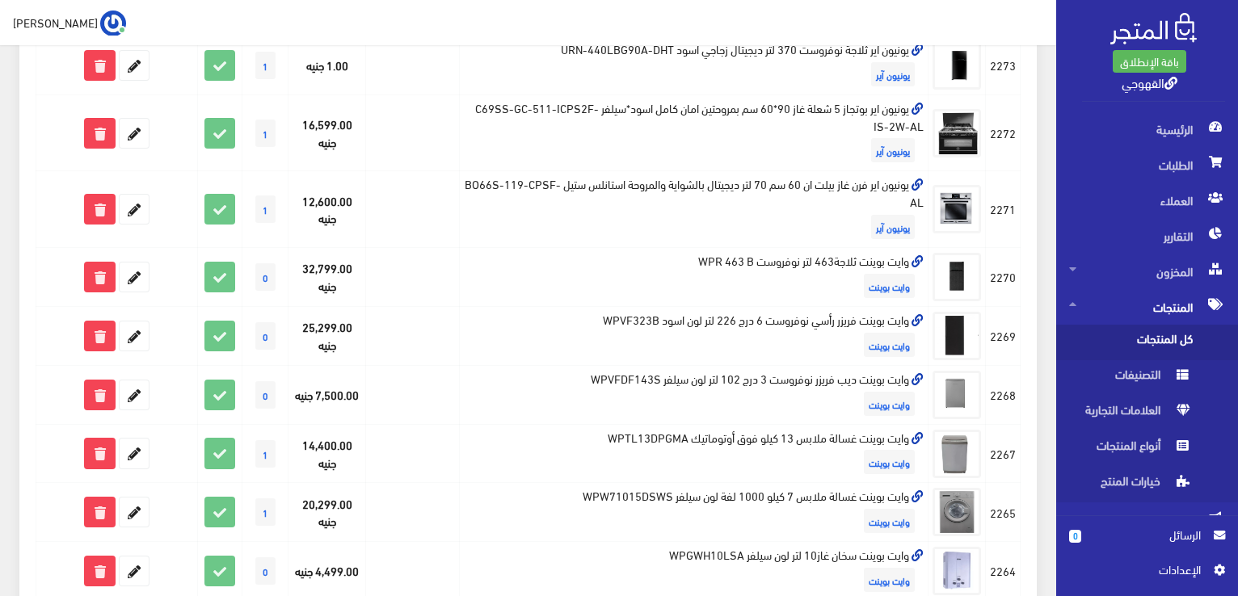
scroll to position [646, 0]
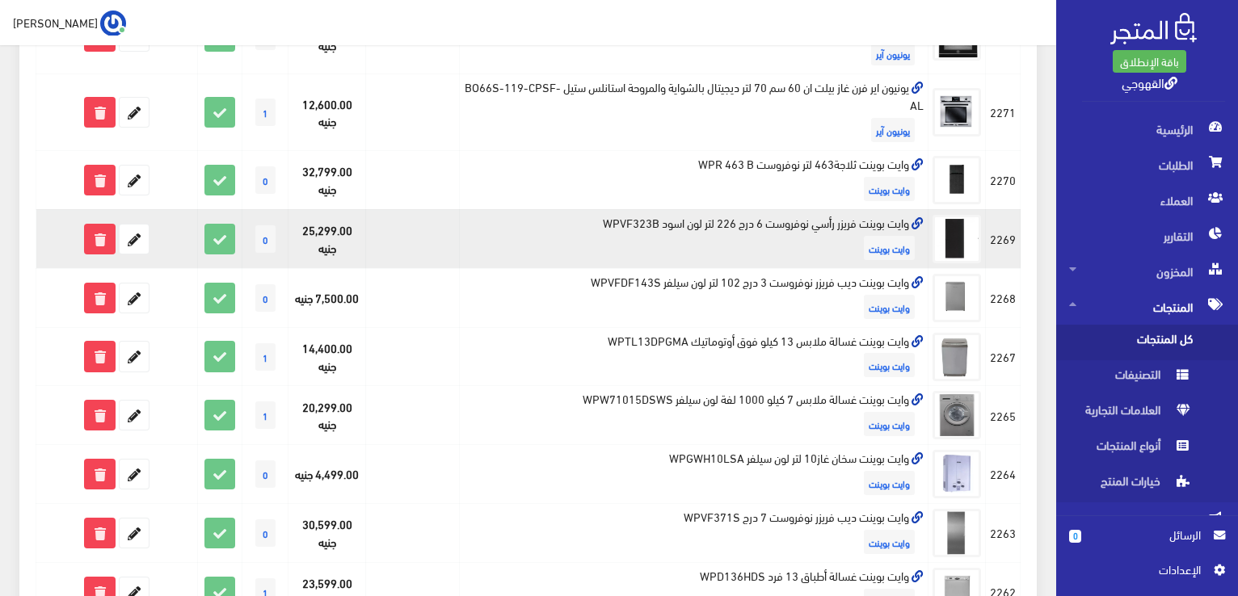
click at [706, 225] on td "وايت بوينت فريزر رأسي نوفروست 6 درج 226 لتر لون اسود WPVF323B وايت بوينت" at bounding box center [693, 238] width 469 height 59
copy td "وايت بوينت فريزر رأسي نوفروست 6 درج 226 لتر لون اسود WPVF323B"
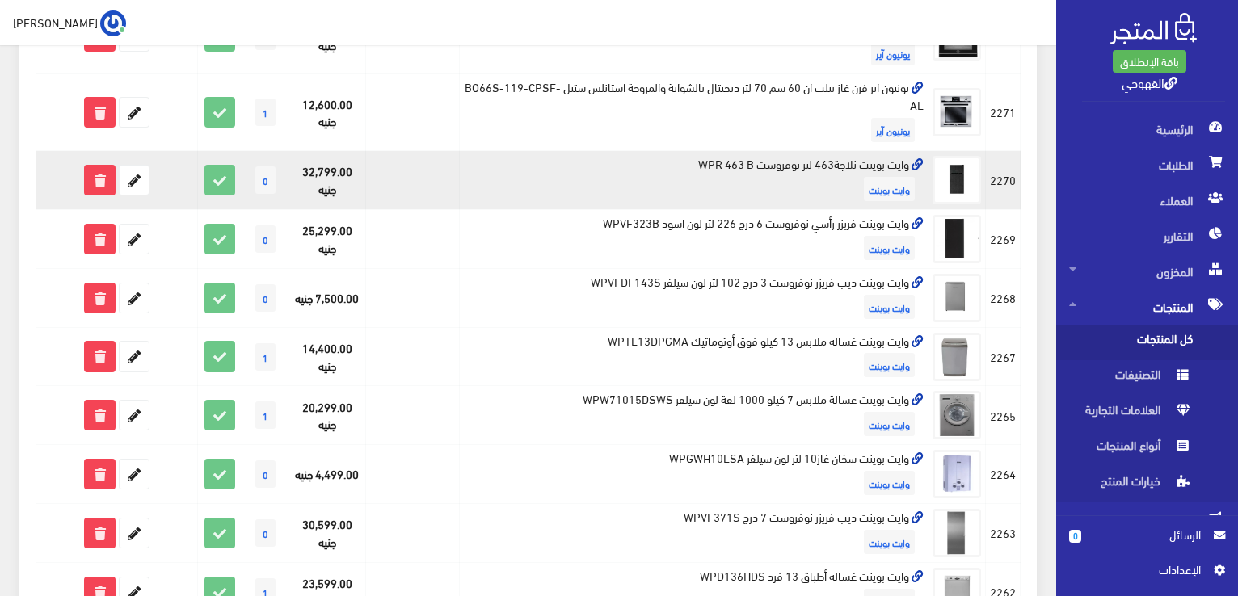
click at [798, 158] on td "وايت بوينت ثلاجة463 لتر نوفروست WPR 463 B وايت بوينت" at bounding box center [693, 180] width 469 height 59
copy td "وايت بوينت ثلاجة463 لتر نوفروست WPR 463 B"
click at [126, 185] on icon at bounding box center [134, 180] width 29 height 29
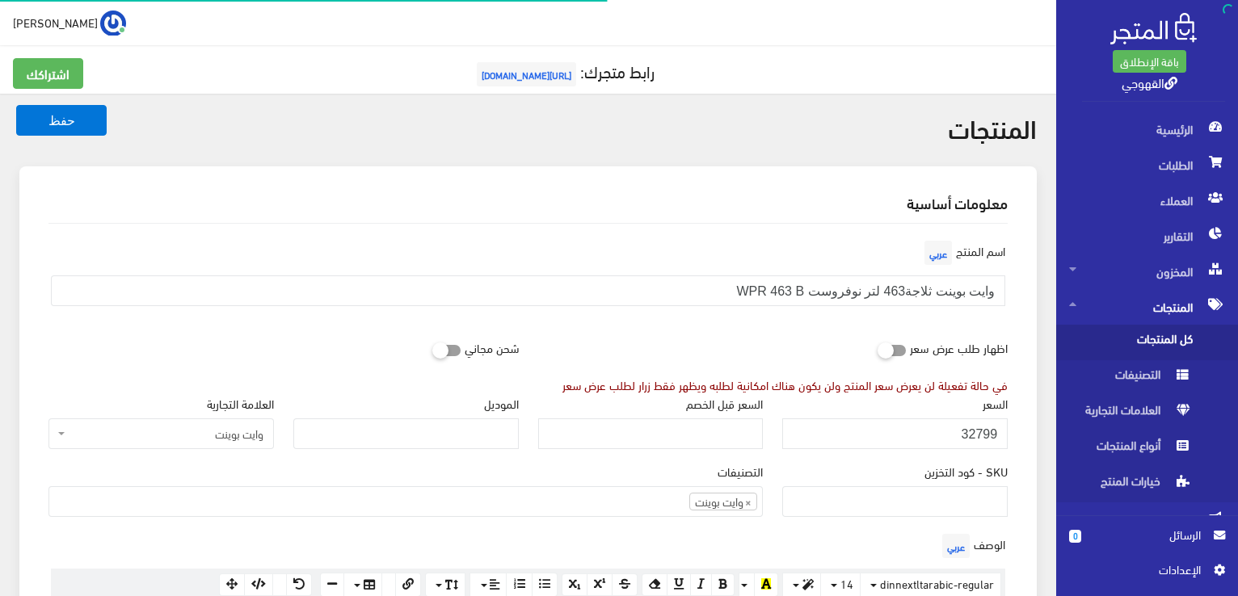
scroll to position [1010, 0]
click at [922, 415] on div "السعر 32799" at bounding box center [894, 421] width 225 height 55
click at [921, 418] on div "السعر 32799" at bounding box center [894, 421] width 225 height 55
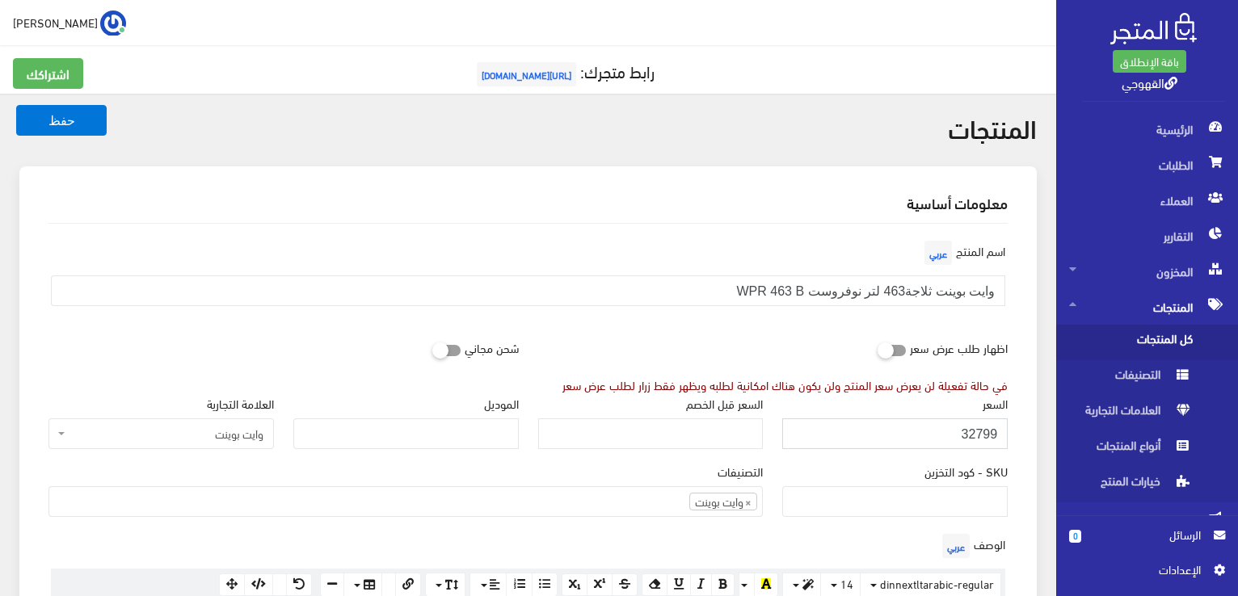
click at [921, 418] on input "32799" at bounding box center [894, 433] width 225 height 31
type input "25600"
click at [16, 105] on button "حفظ" at bounding box center [61, 120] width 90 height 31
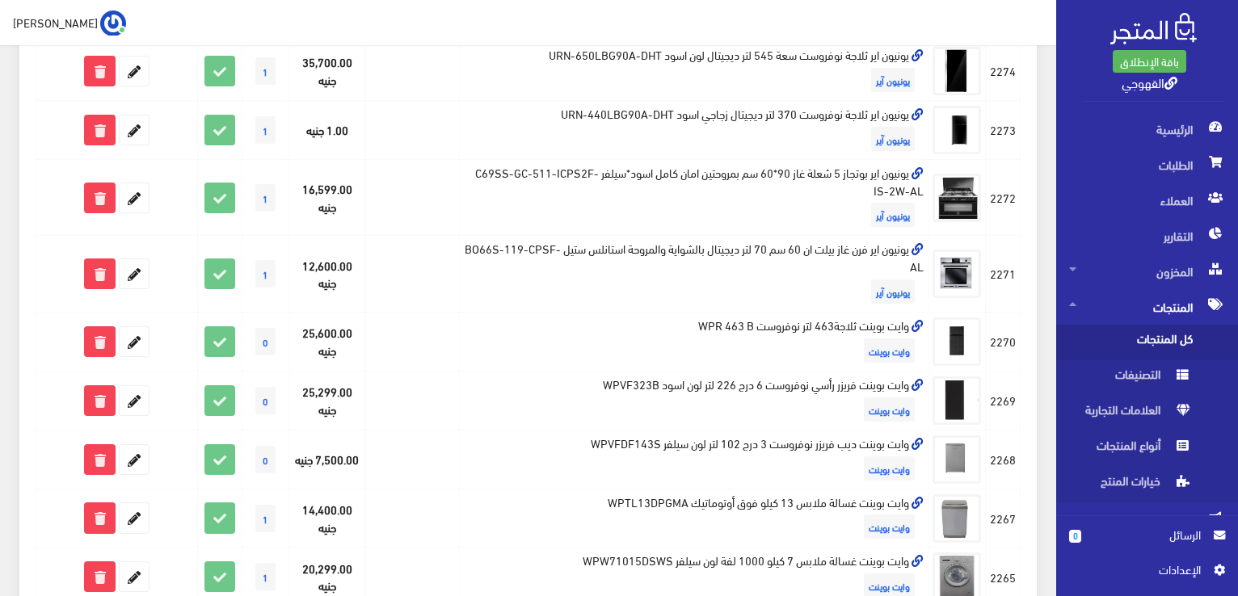
scroll to position [517, 0]
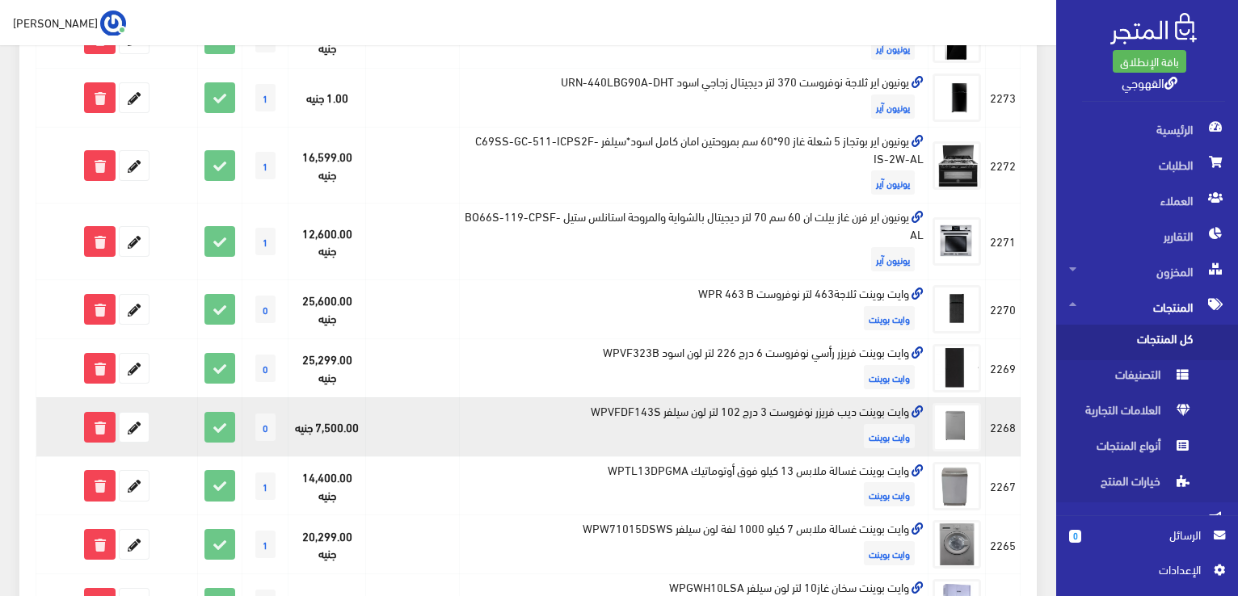
click at [838, 414] on td "وايت بوينت ديب فريزر نوفروست 3 درج 102 لتر لون سيلفر WPVFDF143S وايت بوينت" at bounding box center [693, 426] width 469 height 59
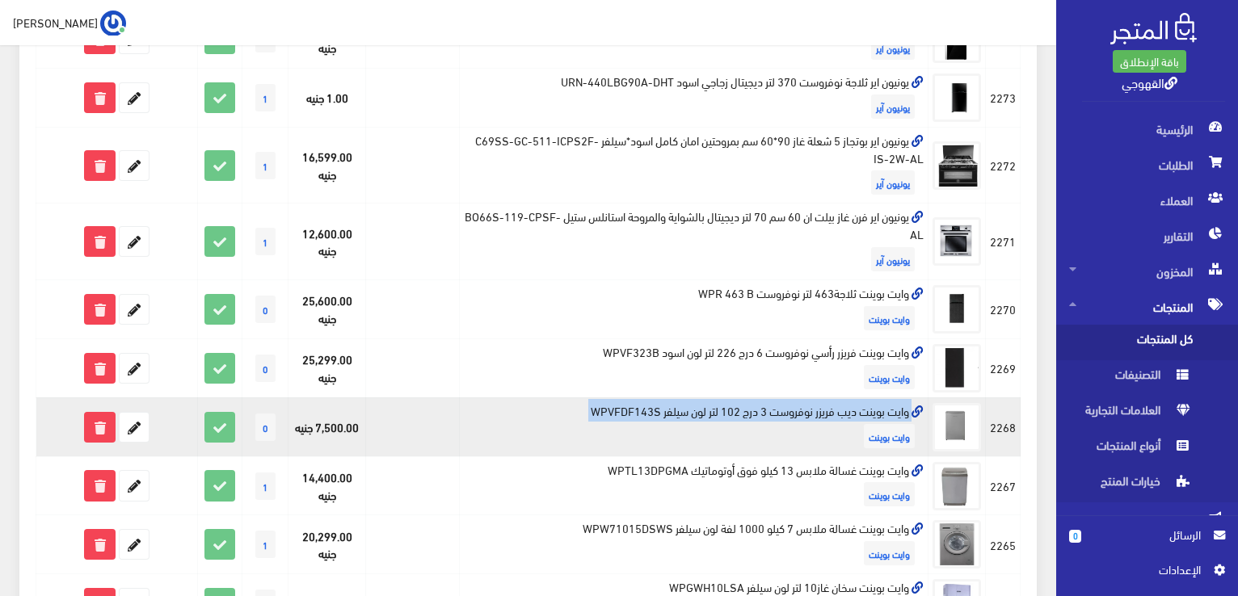
click at [838, 414] on td "وايت بوينت ديب فريزر نوفروست 3 درج 102 لتر لون سيلفر WPVFDF143S وايت بوينت" at bounding box center [693, 426] width 469 height 59
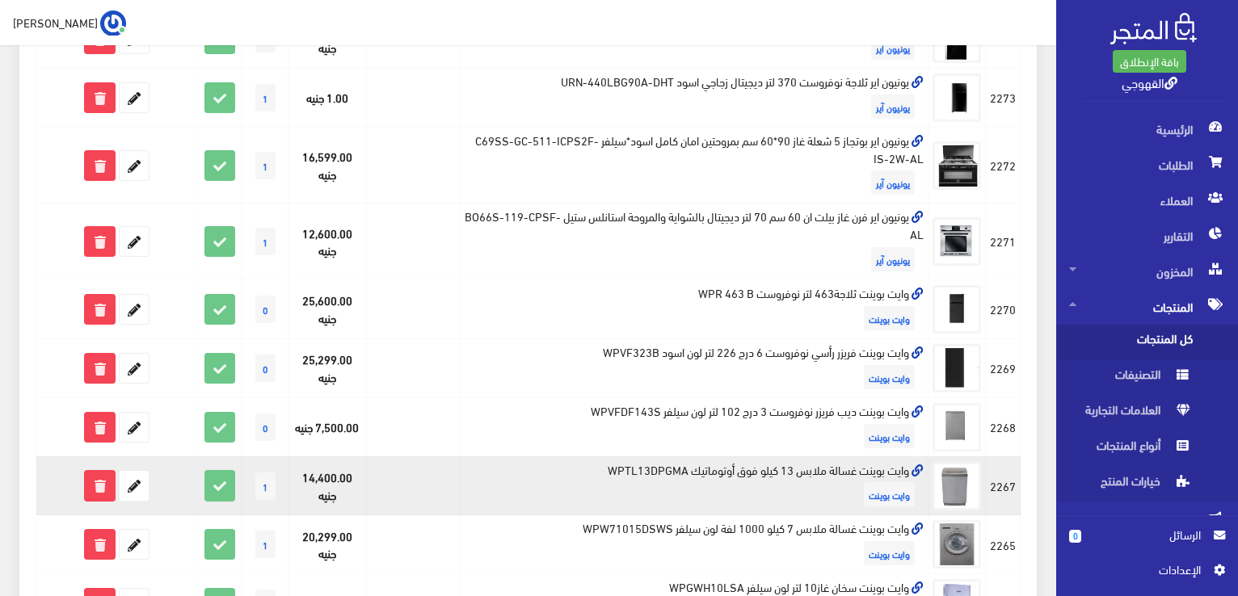
click at [869, 469] on td "وايت بوينت غسالة ملابس 13 كيلو فوق أوتوماتيك WPTL13DPGMA وايت بوينت" at bounding box center [693, 485] width 469 height 59
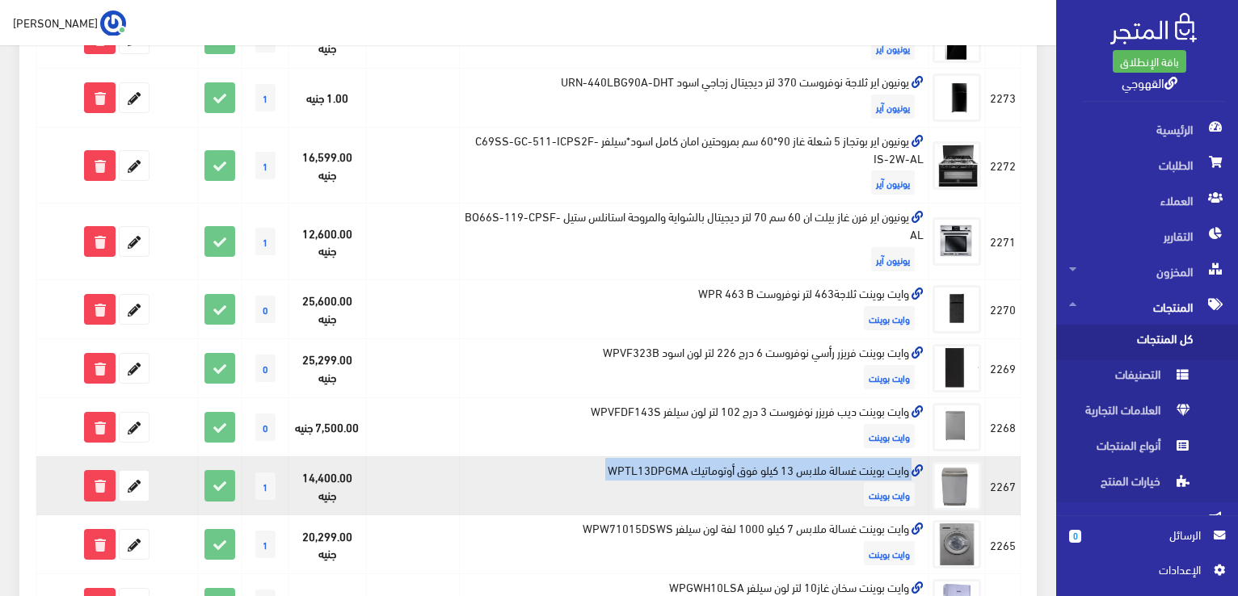
click at [869, 469] on td "وايت بوينت غسالة ملابس 13 كيلو فوق أوتوماتيك WPTL13DPGMA وايت بوينت" at bounding box center [693, 485] width 469 height 59
copy td "وايت بوينت غسالة ملابس 13 كيلو فوق أوتوماتيك WPTL13DPGMA"
click at [133, 478] on icon at bounding box center [134, 485] width 29 height 29
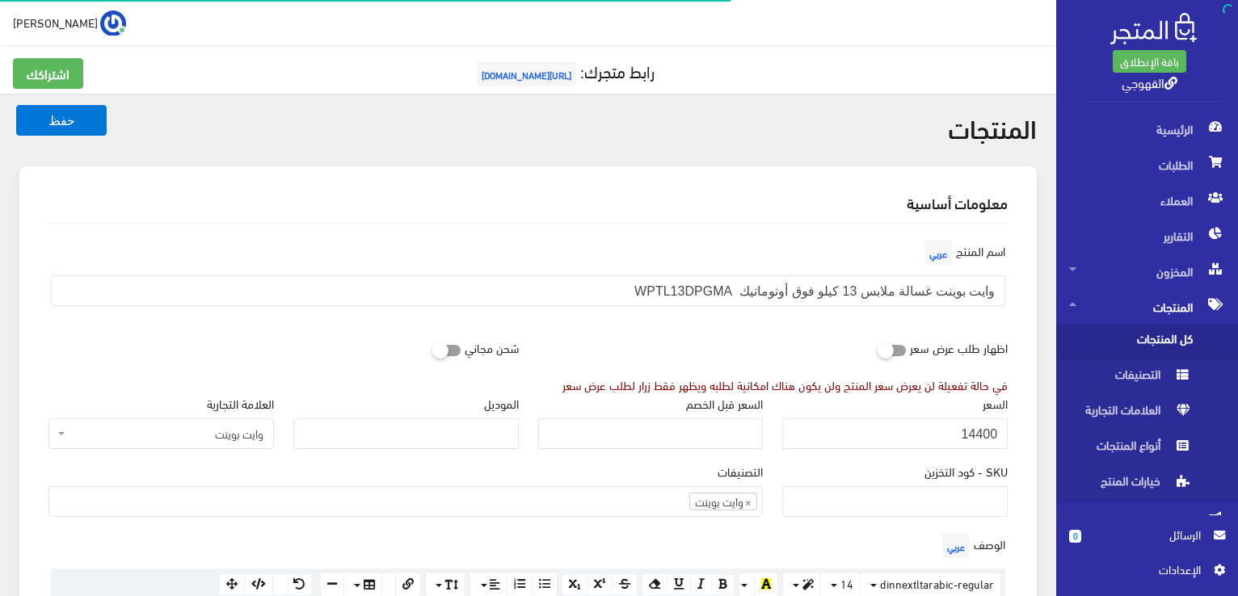
scroll to position [1010, 0]
click at [822, 438] on input "14400" at bounding box center [894, 433] width 225 height 31
type input "15500"
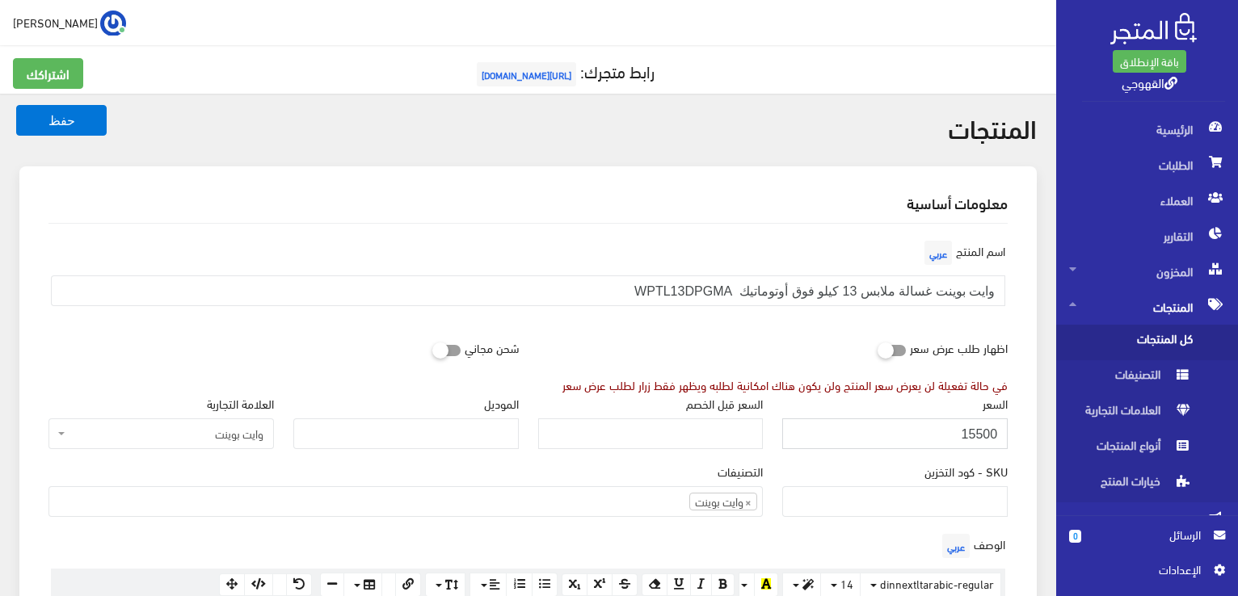
click at [16, 105] on button "حفظ" at bounding box center [61, 120] width 90 height 31
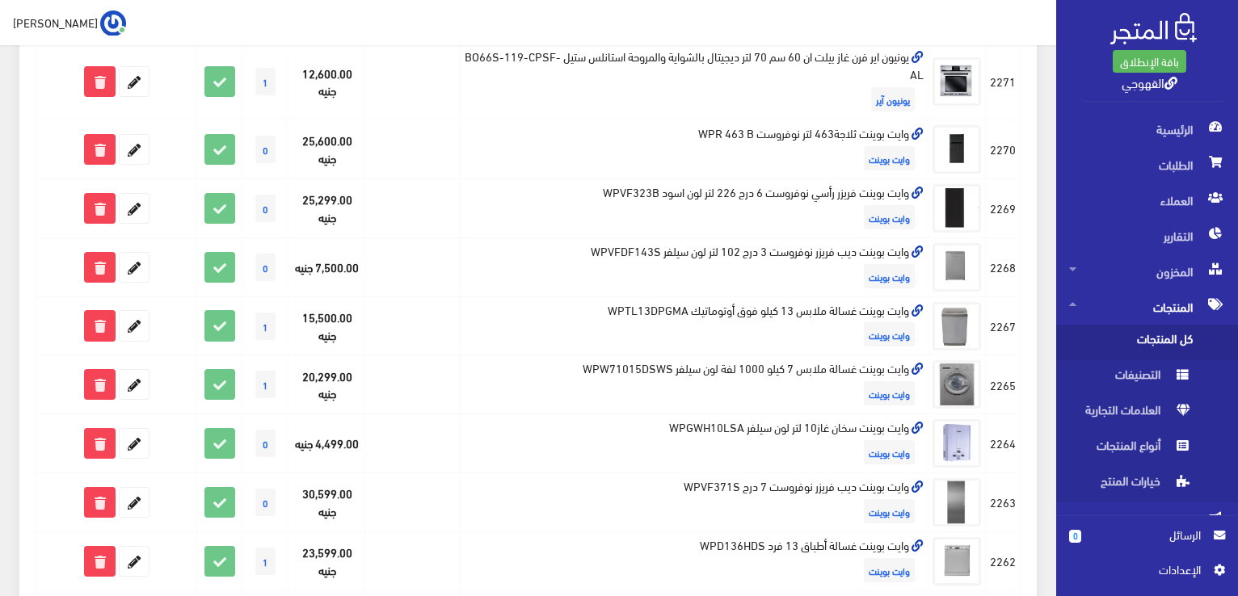
scroll to position [679, 0]
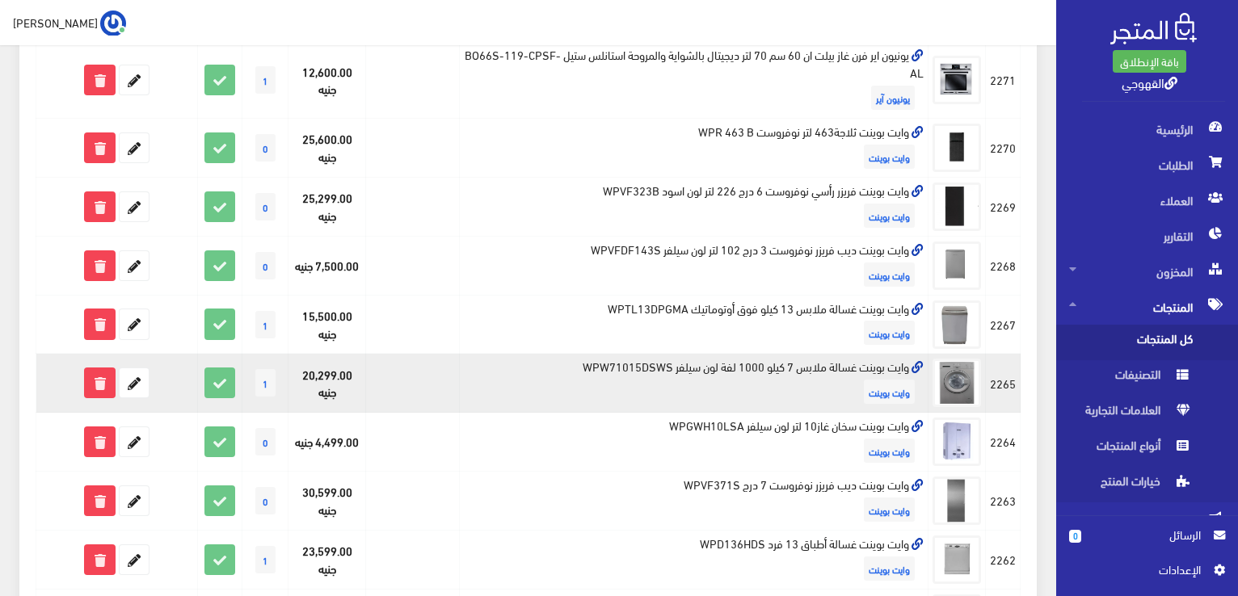
click at [826, 362] on td "وايت بوينت غسالة ملابس 7 كيلو 1000 لفة لون سيلفر WPW71015DSWS وايت بوينت" at bounding box center [693, 383] width 469 height 59
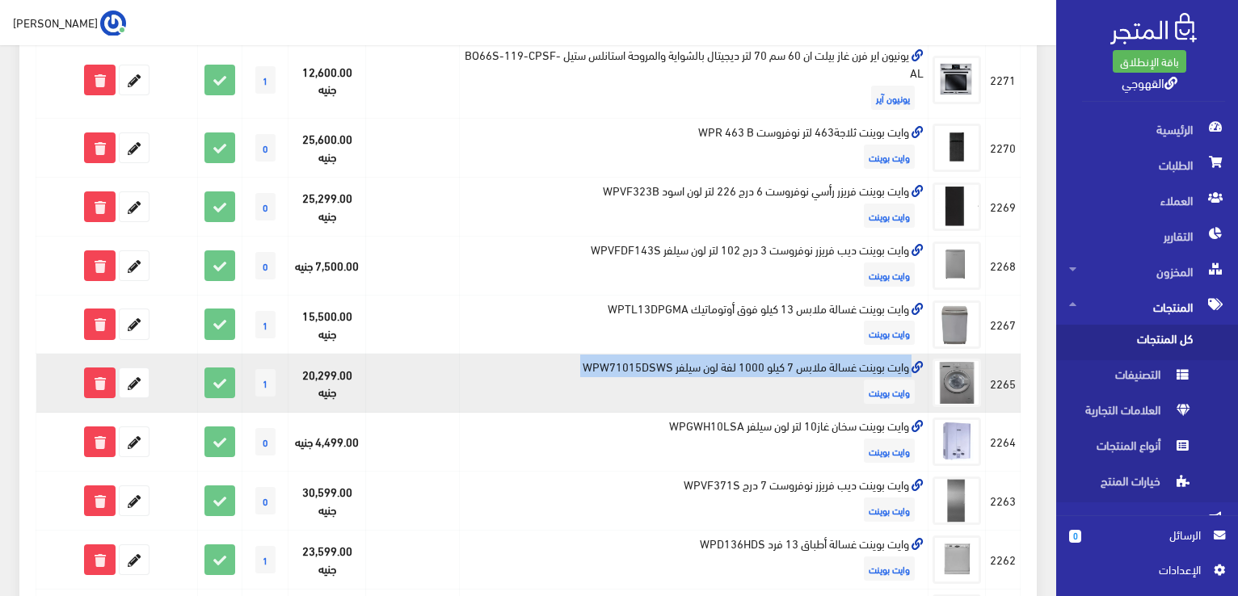
click at [826, 362] on td "وايت بوينت غسالة ملابس 7 كيلو 1000 لفة لون سيلفر WPW71015DSWS وايت بوينت" at bounding box center [693, 383] width 469 height 59
copy td "وايت بوينت غسالة ملابس 7 كيلو 1000 لفة لون سيلفر WPW71015DSWS"
click at [140, 384] on icon at bounding box center [134, 382] width 29 height 29
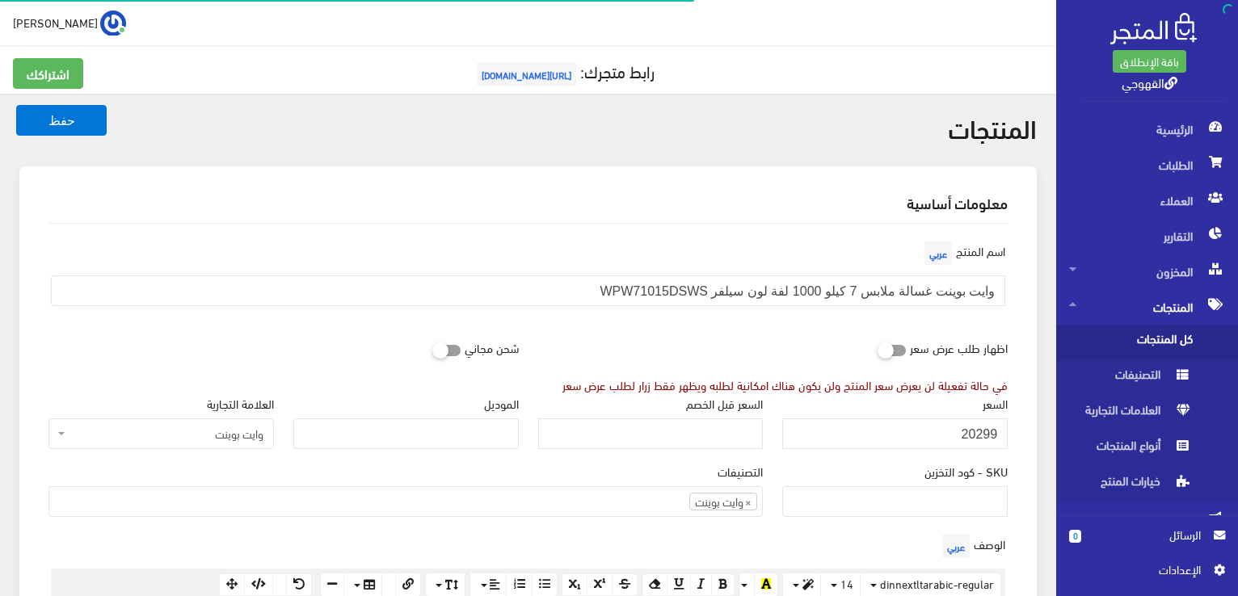
scroll to position [1010, 0]
click at [908, 434] on input "20299" at bounding box center [894, 433] width 225 height 31
type input "16800"
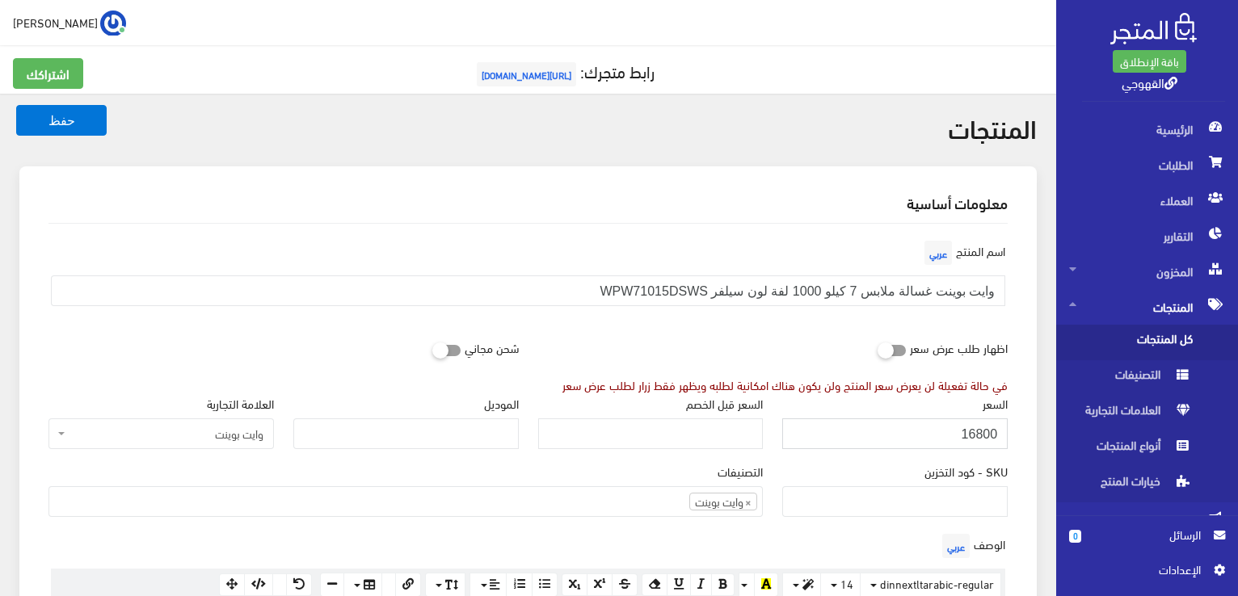
click at [16, 105] on button "حفظ" at bounding box center [61, 120] width 90 height 31
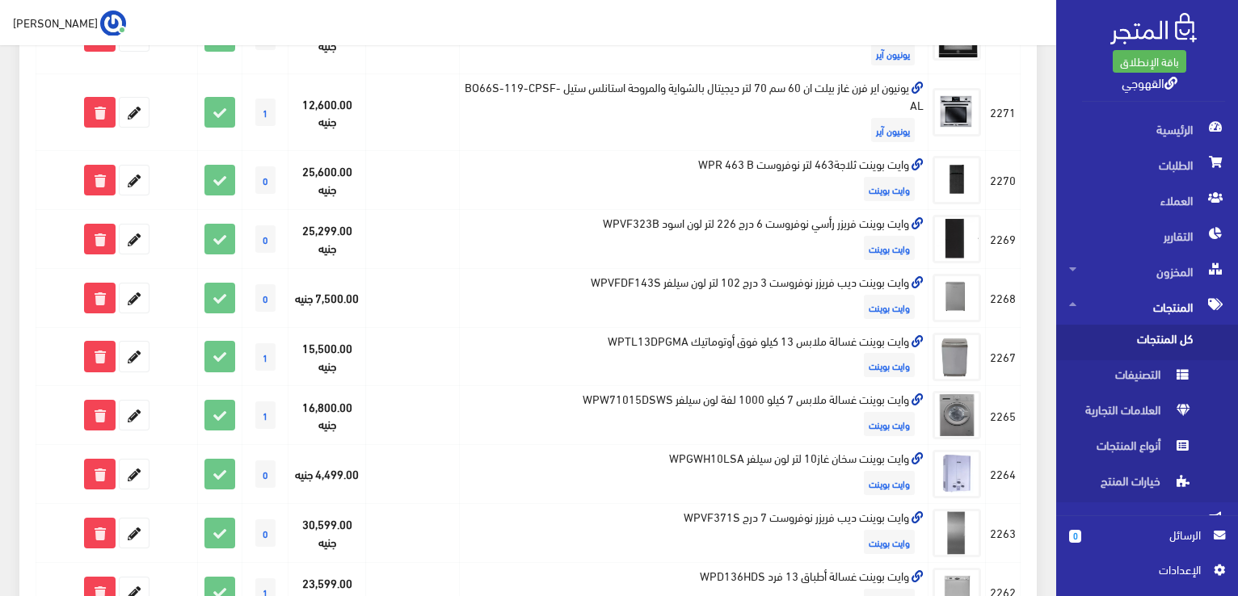
scroll to position [679, 0]
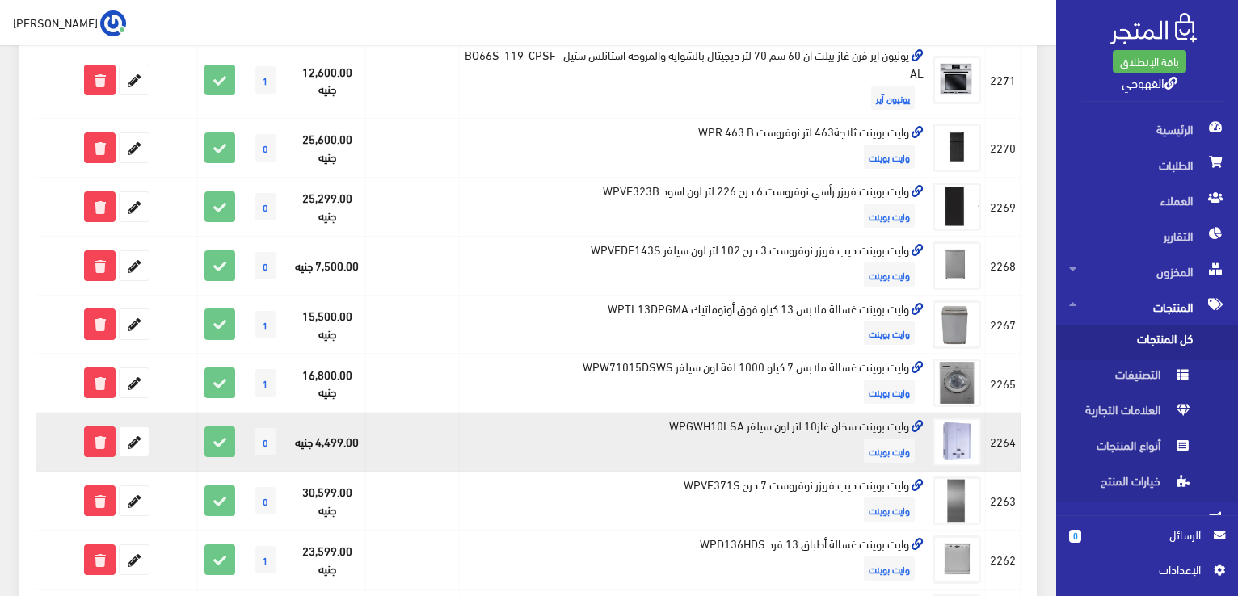
click at [908, 422] on td "وايت بوينت سخان غاز10 لتر لون سيلفر WPGWH10LSA وايت بوينت" at bounding box center [693, 442] width 469 height 59
copy td "وايت بوينت سخان غاز10 لتر لون سيلفر WPGWH10LSA"
click at [136, 448] on icon at bounding box center [134, 441] width 29 height 29
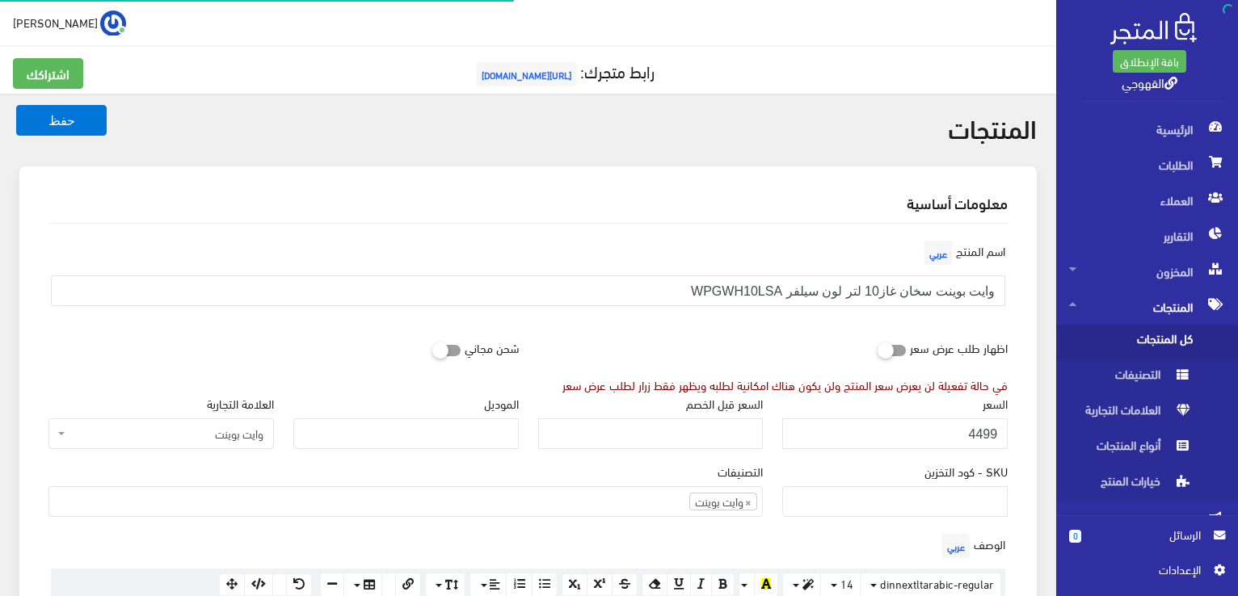
scroll to position [1010, 0]
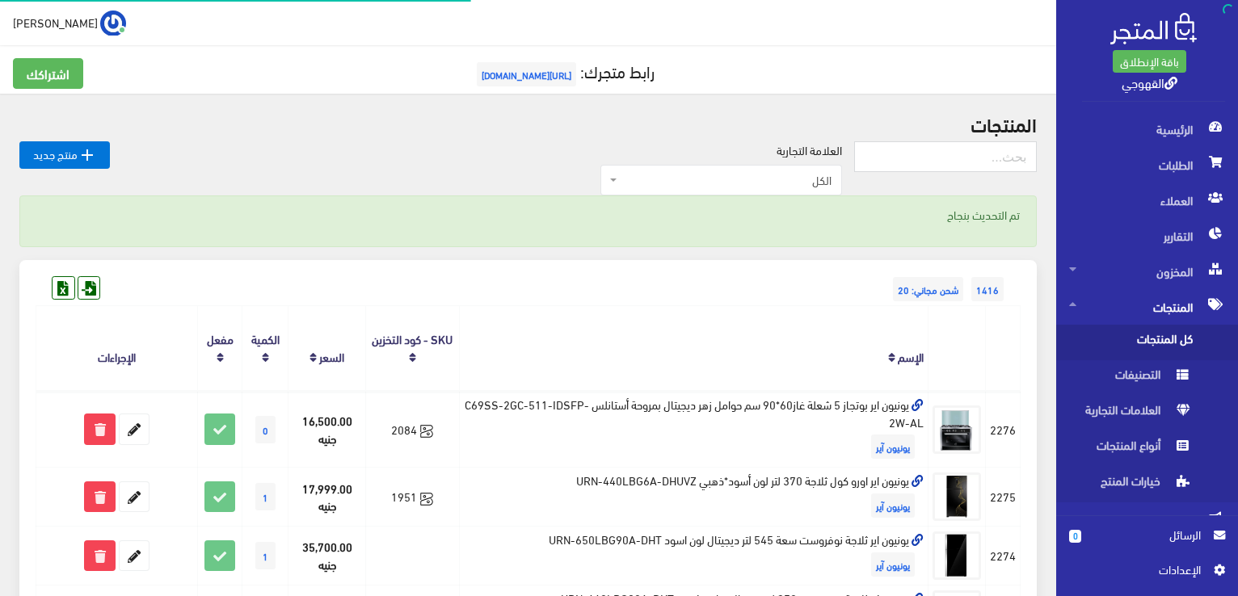
scroll to position [679, 0]
